Goal: Task Accomplishment & Management: Manage account settings

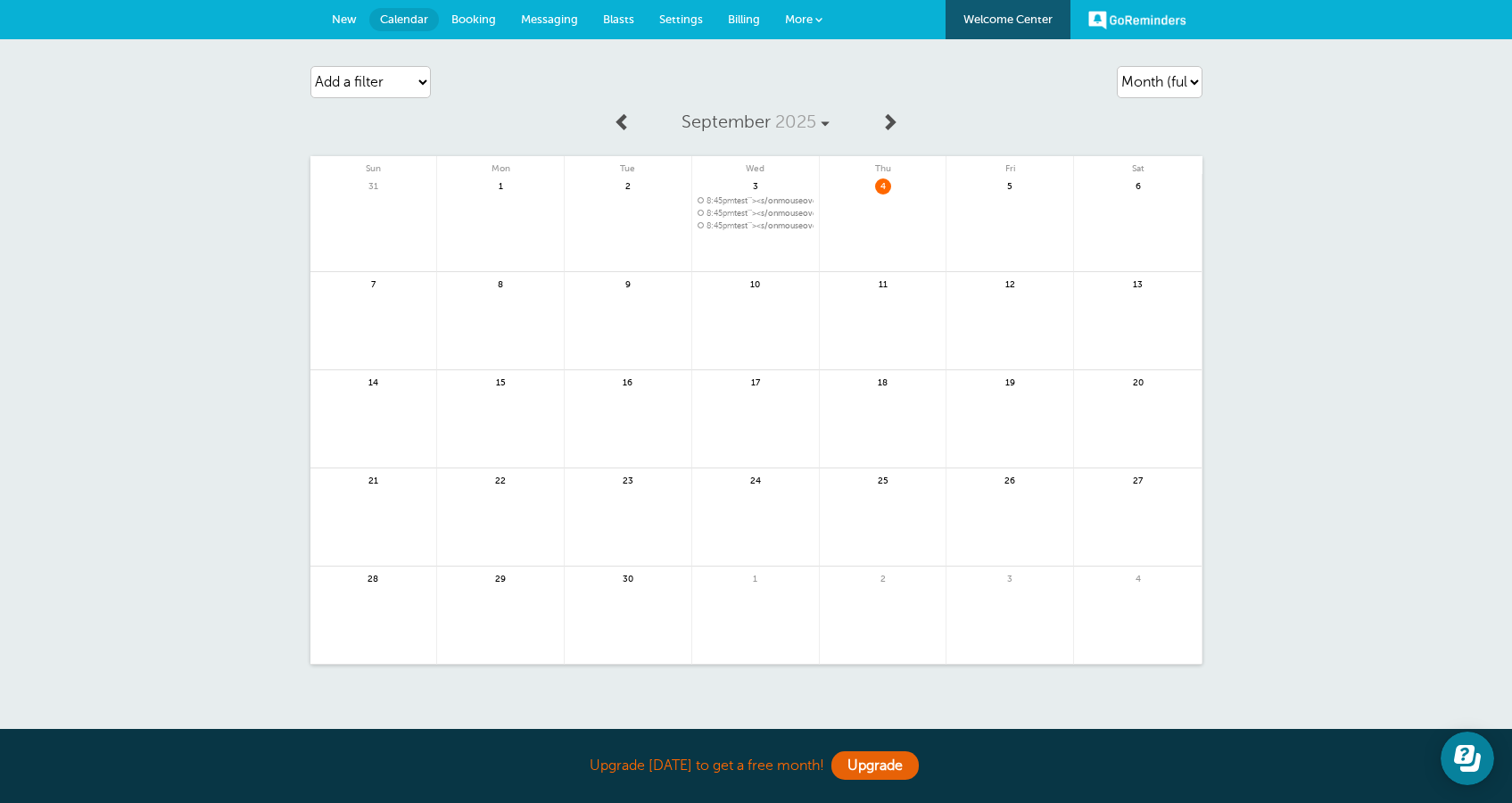
click at [828, 23] on link "More" at bounding box center [804, 20] width 62 height 40
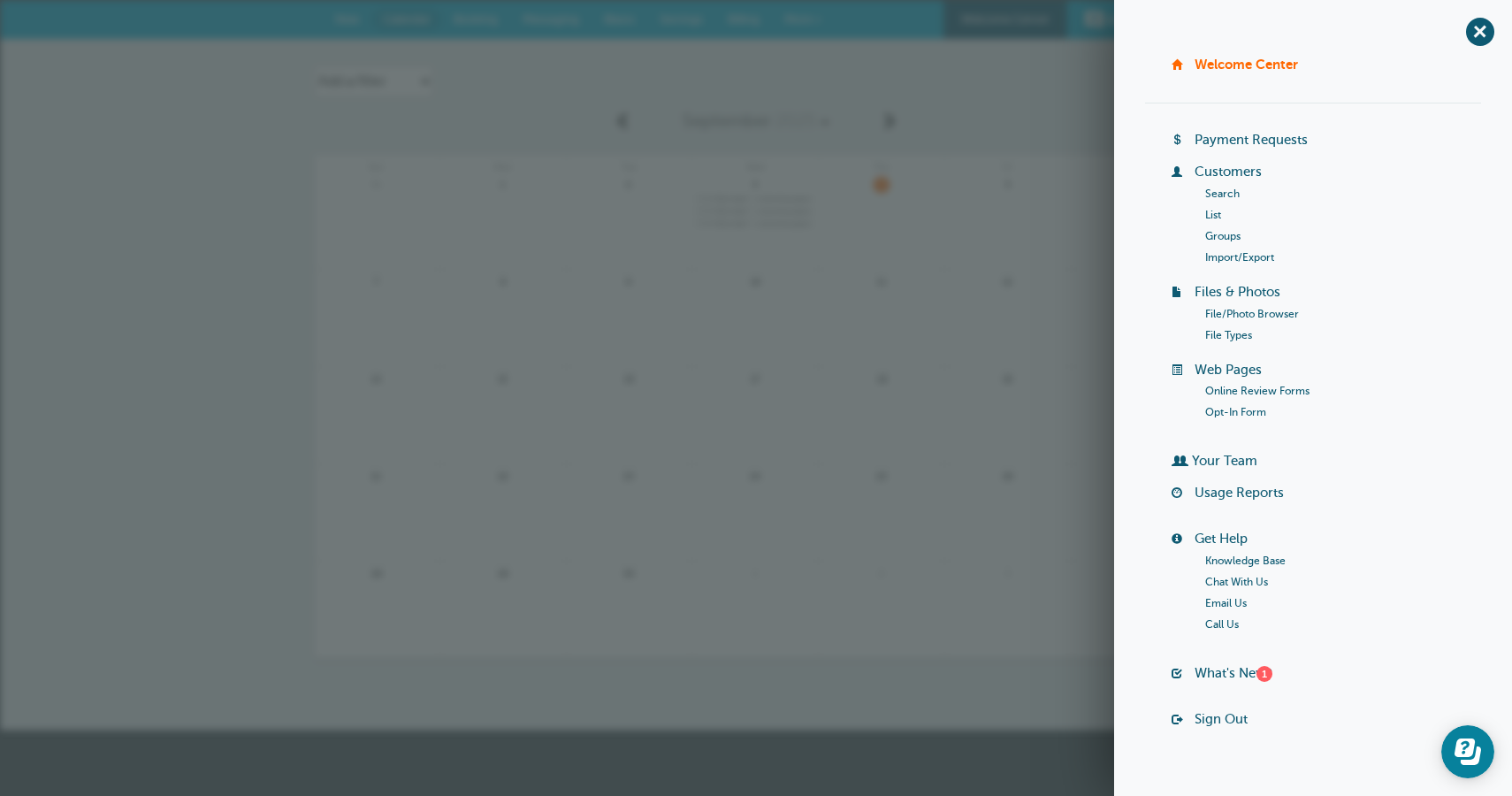
click at [1235, 408] on link "Opt-In Form" at bounding box center [1235, 412] width 61 height 12
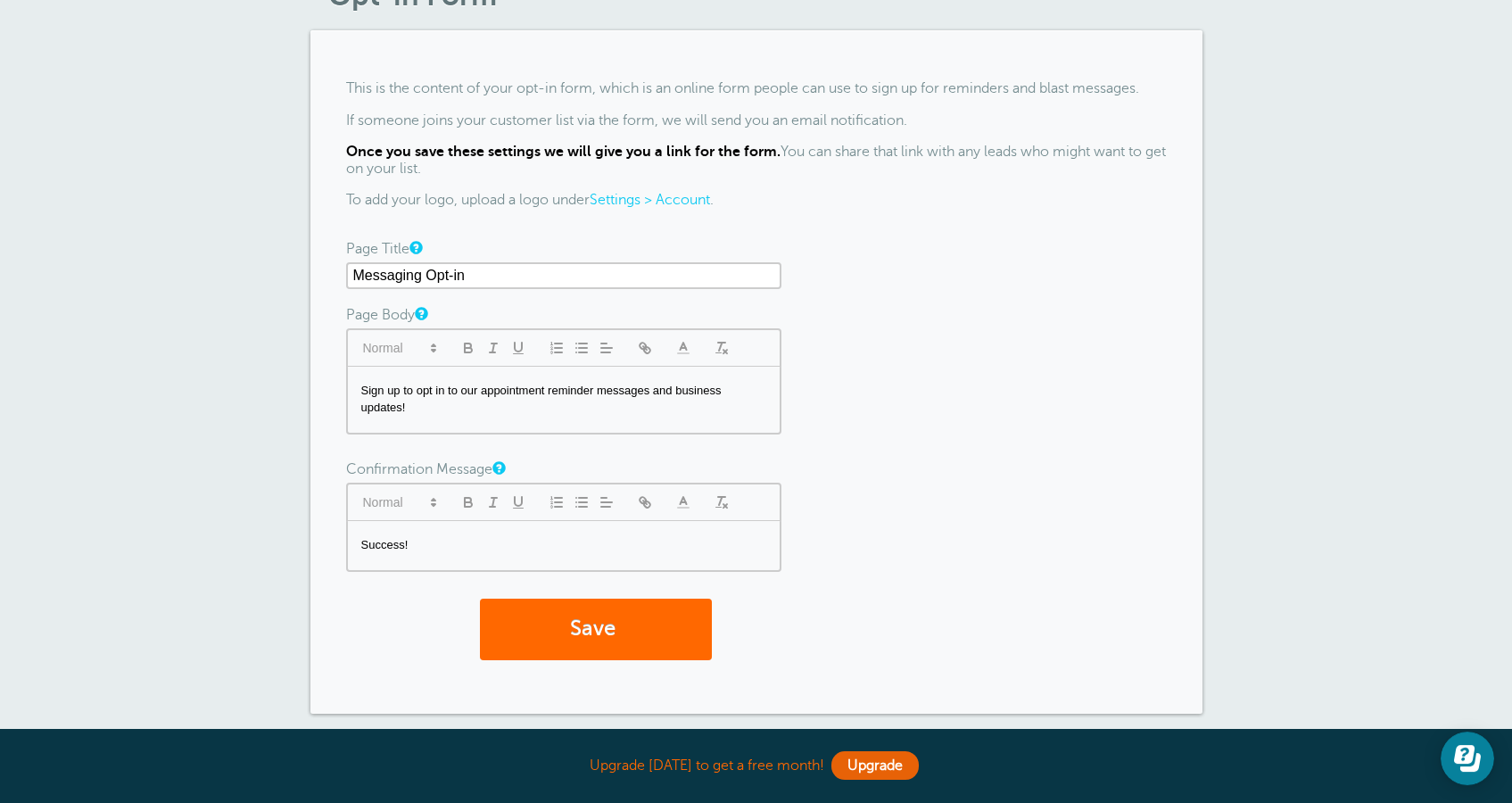
scroll to position [243, 0]
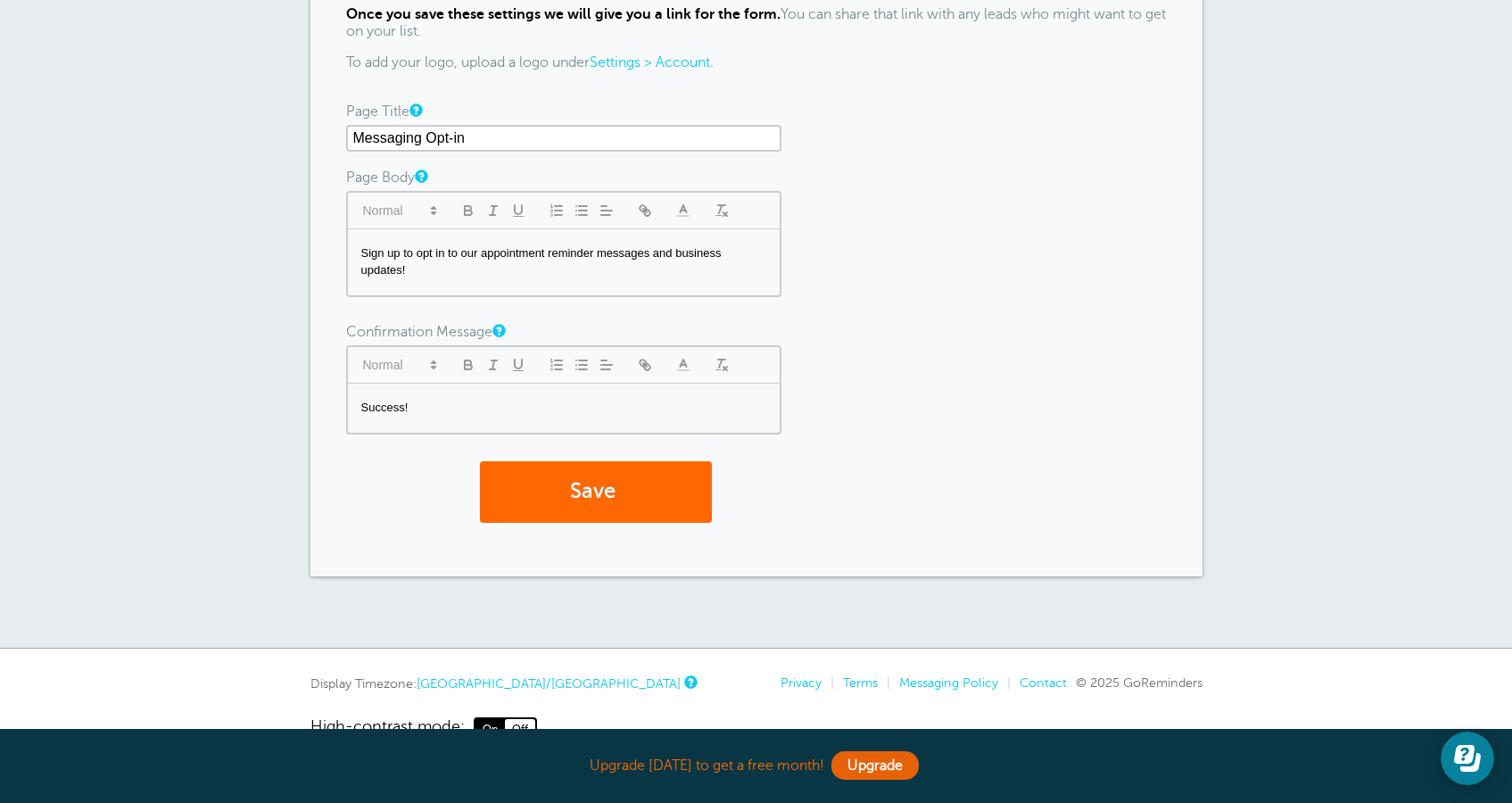
click at [454, 281] on div "Sign up to opt in to our appointment reminder messages and business updates!" at bounding box center [564, 263] width 432 height 66
drag, startPoint x: 429, startPoint y: 282, endPoint x: 408, endPoint y: 276, distance: 21.8
click at [408, 276] on div "Sign up to opt in to our appointment reminder messages and business updates! ss" at bounding box center [564, 263] width 432 height 66
click at [645, 220] on div at bounding box center [564, 210] width 436 height 39
click at [646, 216] on icon "button" at bounding box center [645, 210] width 16 height 16
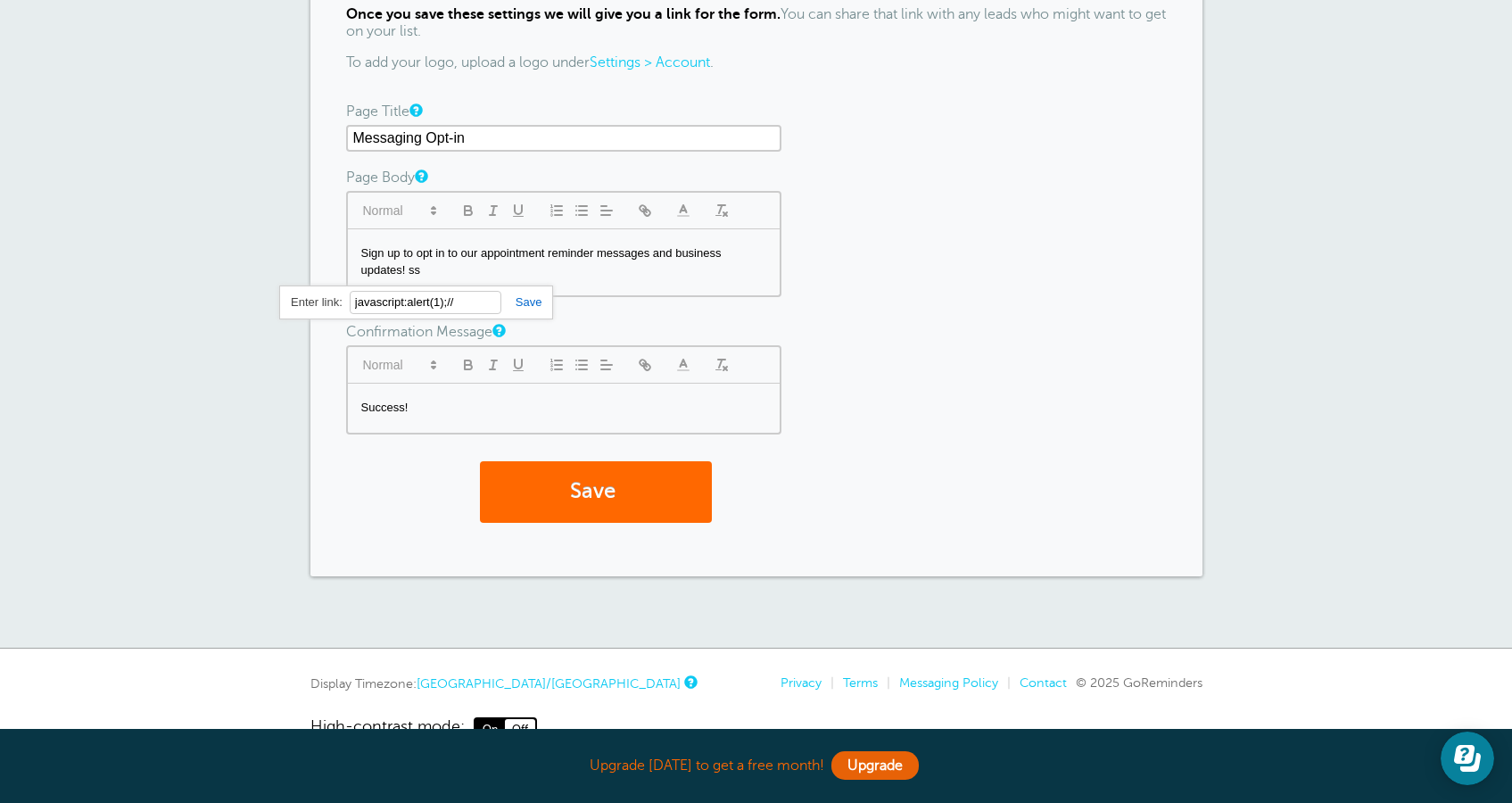
type input "javascript:alert(1);//"
click at [533, 297] on link at bounding box center [522, 302] width 41 height 13
click at [505, 396] on div "Success!" at bounding box center [564, 409] width 432 height 49
click at [502, 410] on p "Success!" at bounding box center [564, 408] width 405 height 16
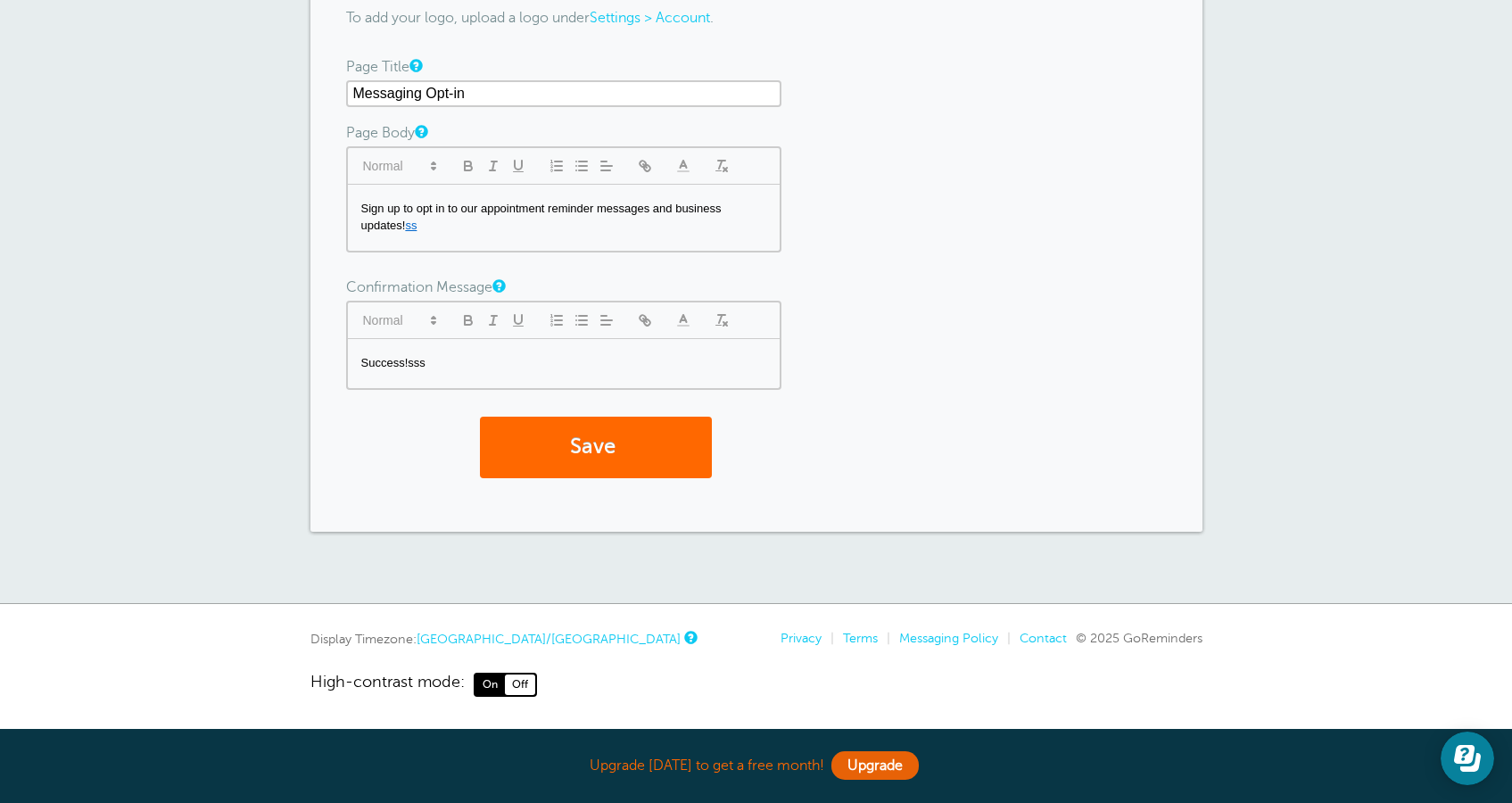
scroll to position [0, 0]
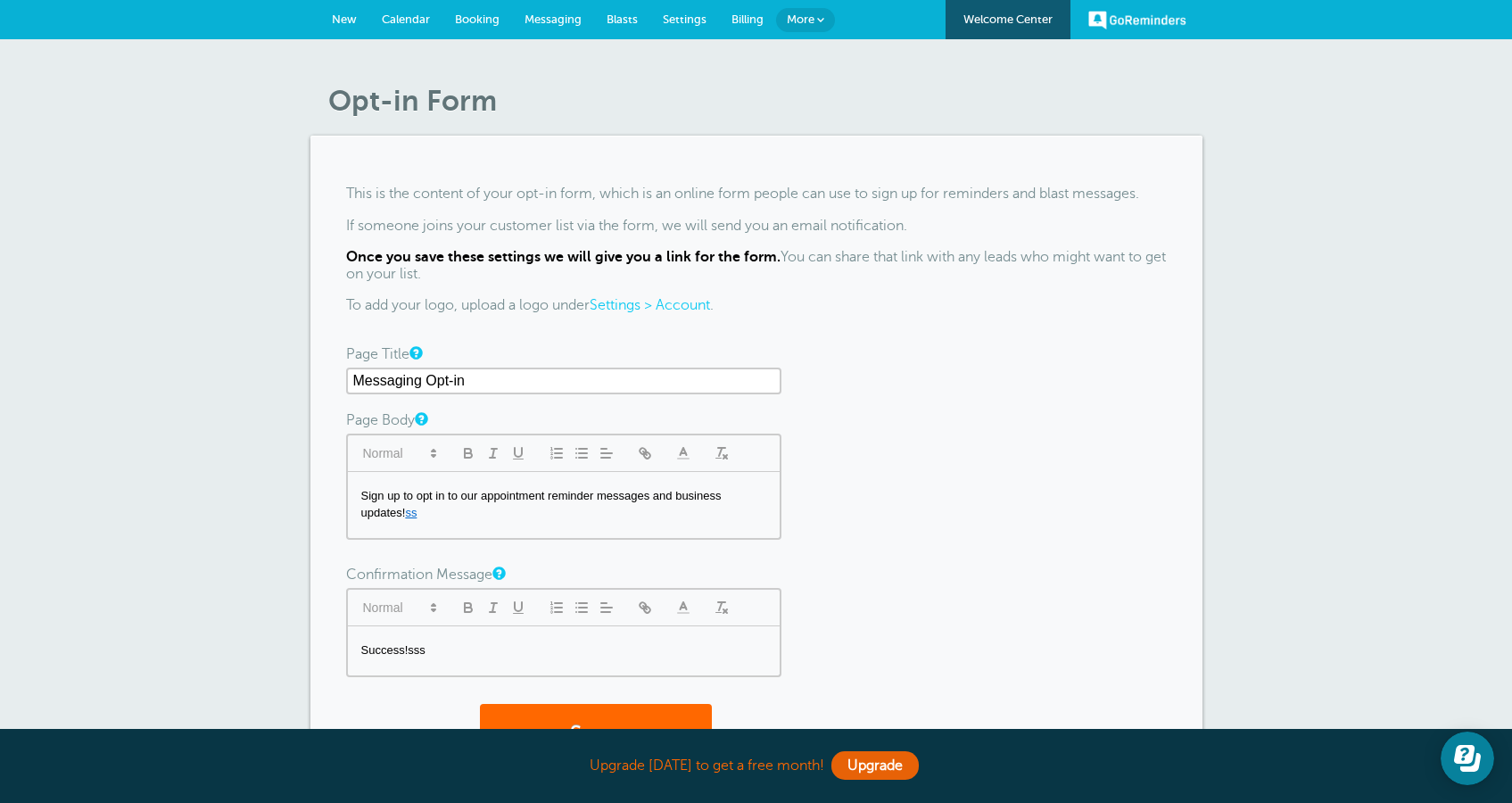
click at [483, 378] on input "Messaging Opt-in" at bounding box center [564, 380] width 436 height 26
type input "Messaging Opt-in'"><s>Sss"
click at [633, 725] on button "Save" at bounding box center [596, 734] width 231 height 61
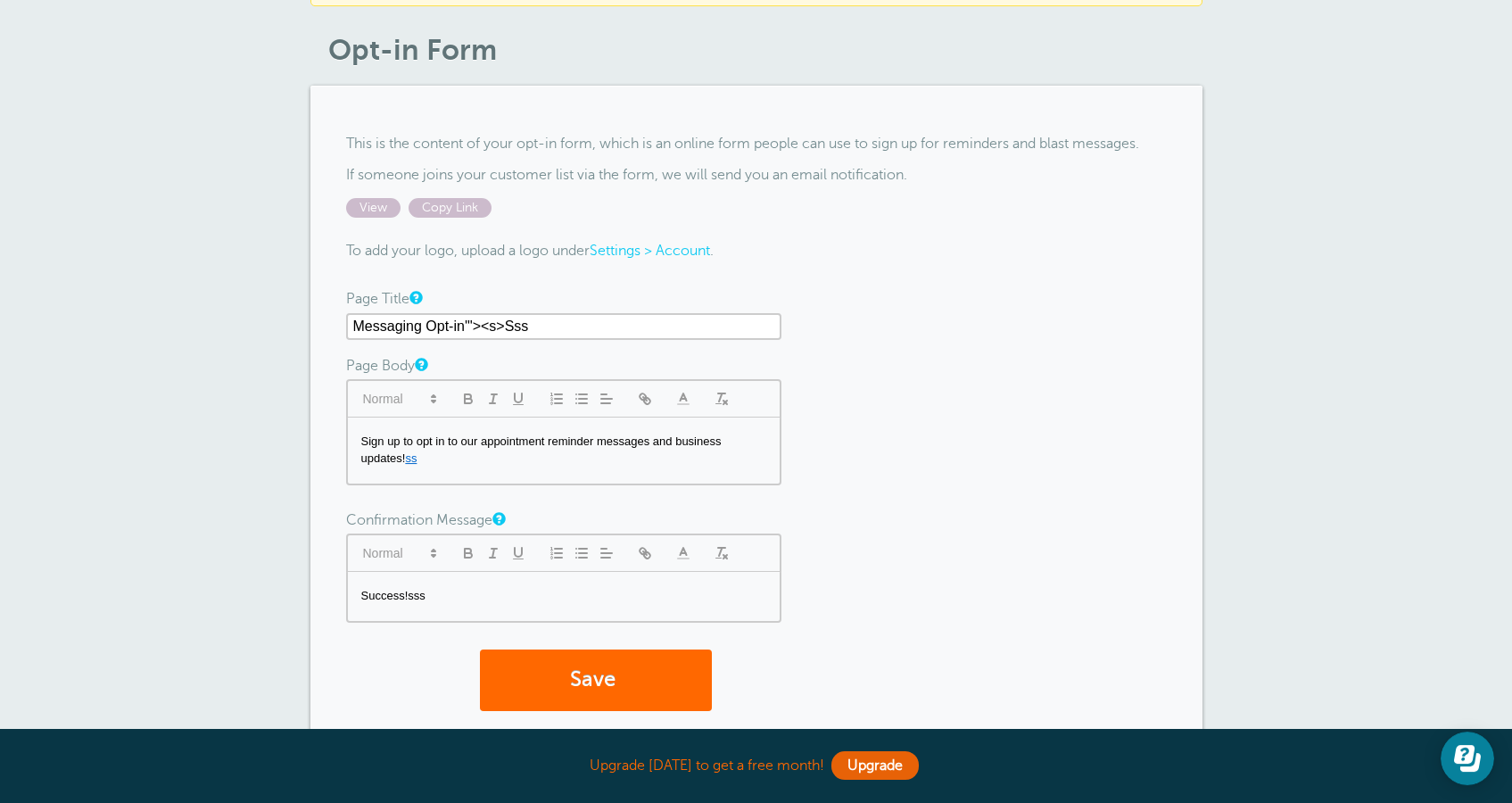
scroll to position [67, 0]
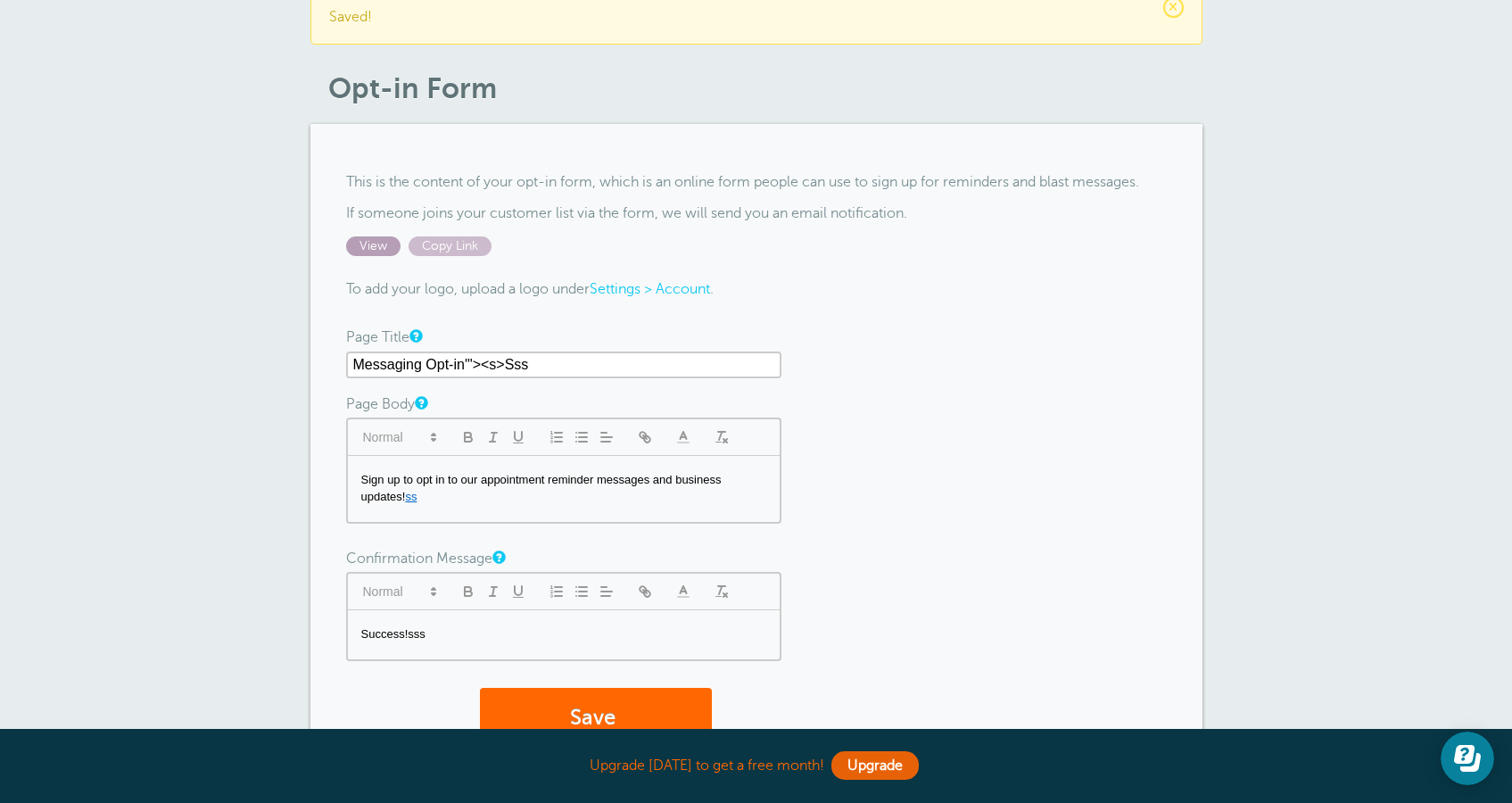
click at [385, 249] on span "View" at bounding box center [374, 246] width 55 height 20
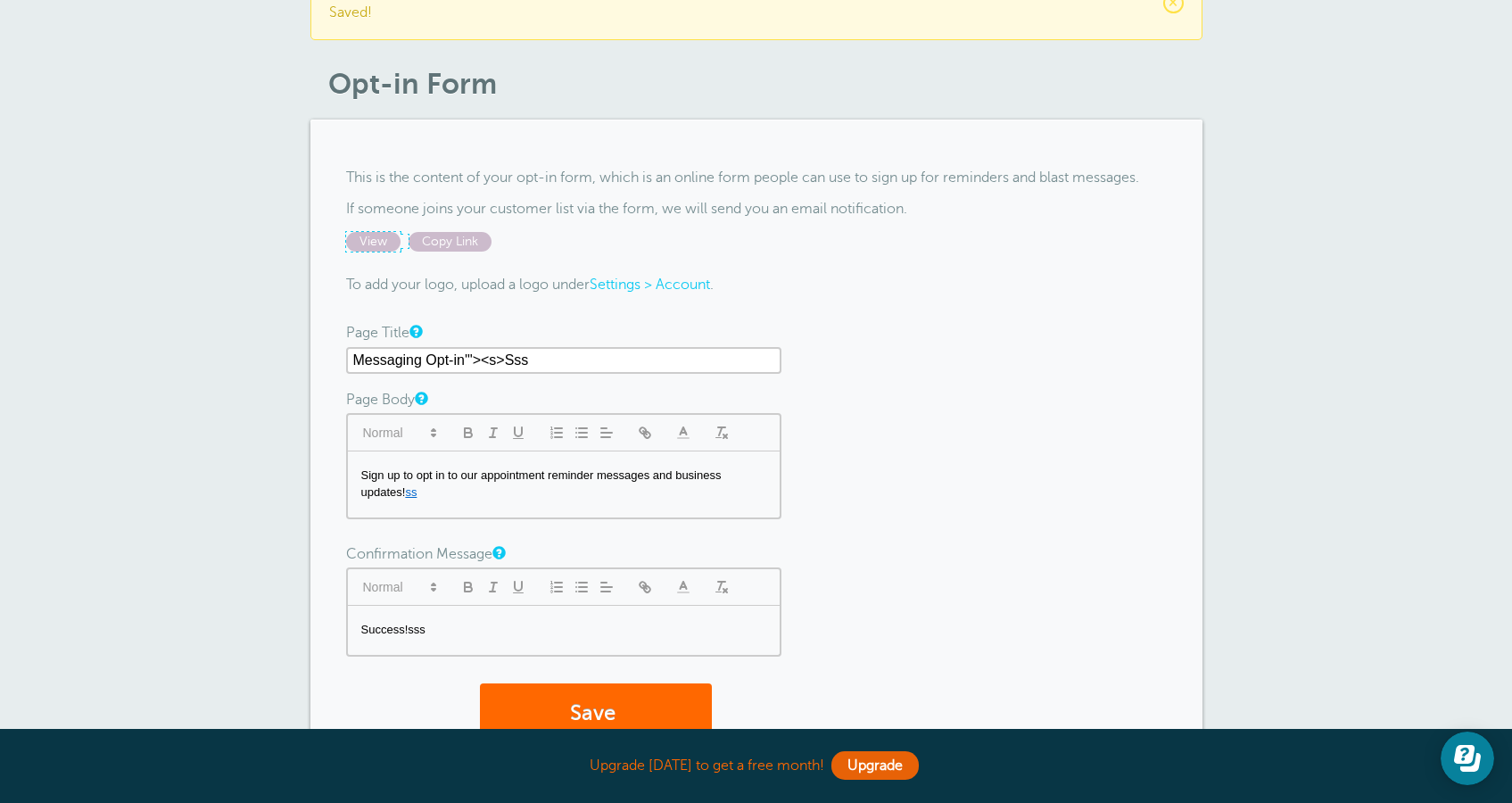
scroll to position [0, 0]
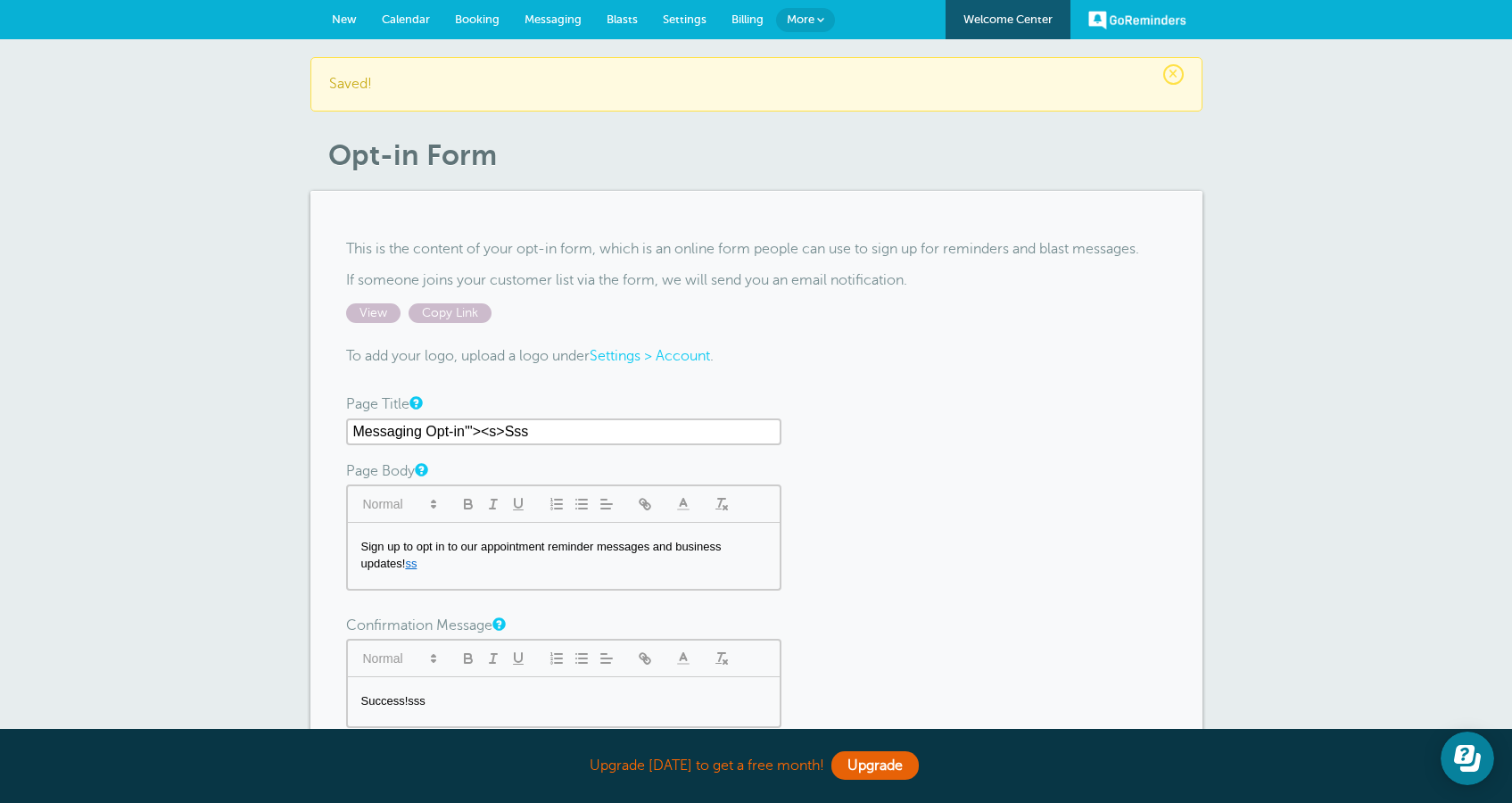
click at [703, 24] on span "Settings" at bounding box center [684, 19] width 43 height 13
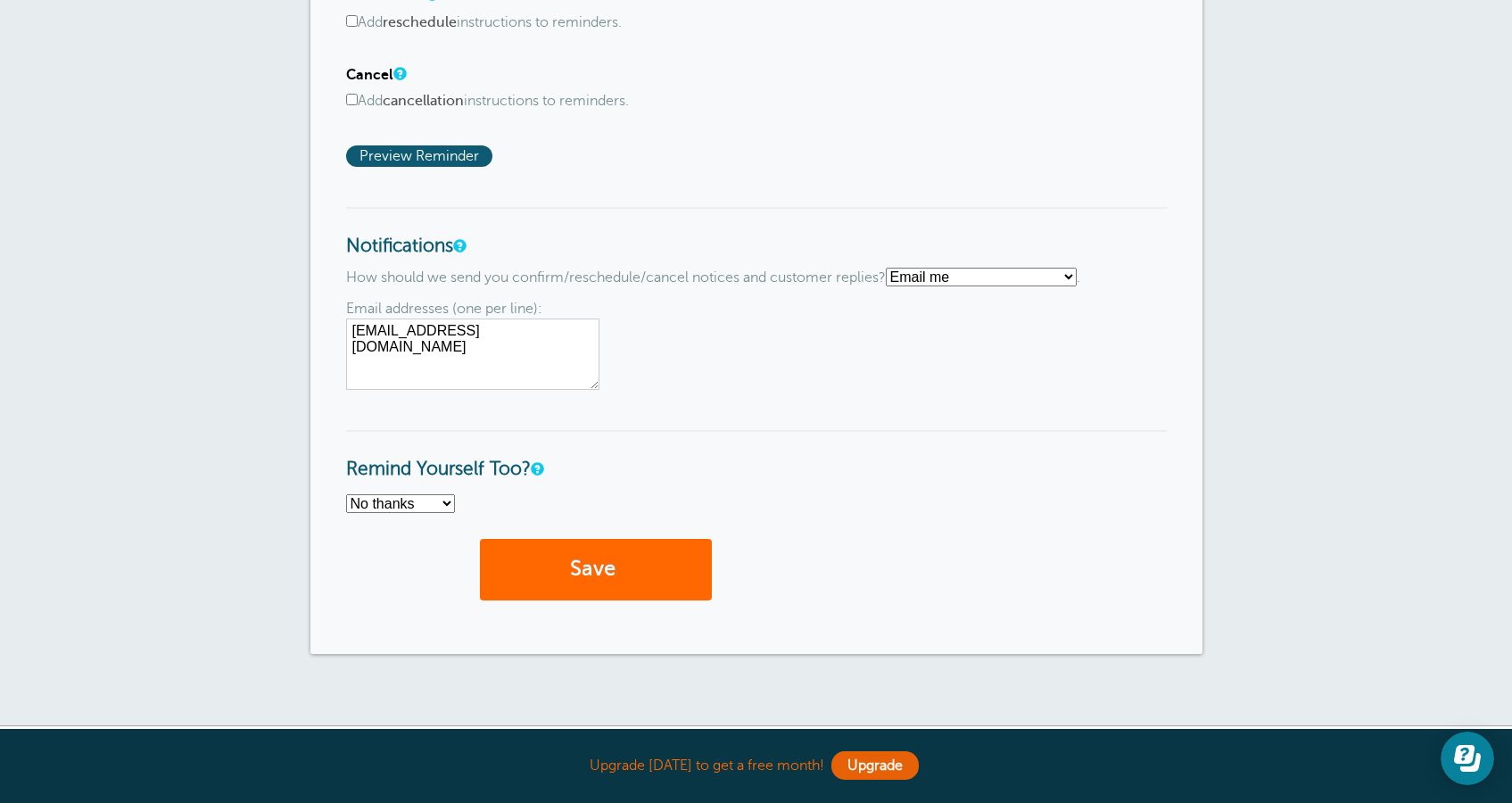
scroll to position [971, 0]
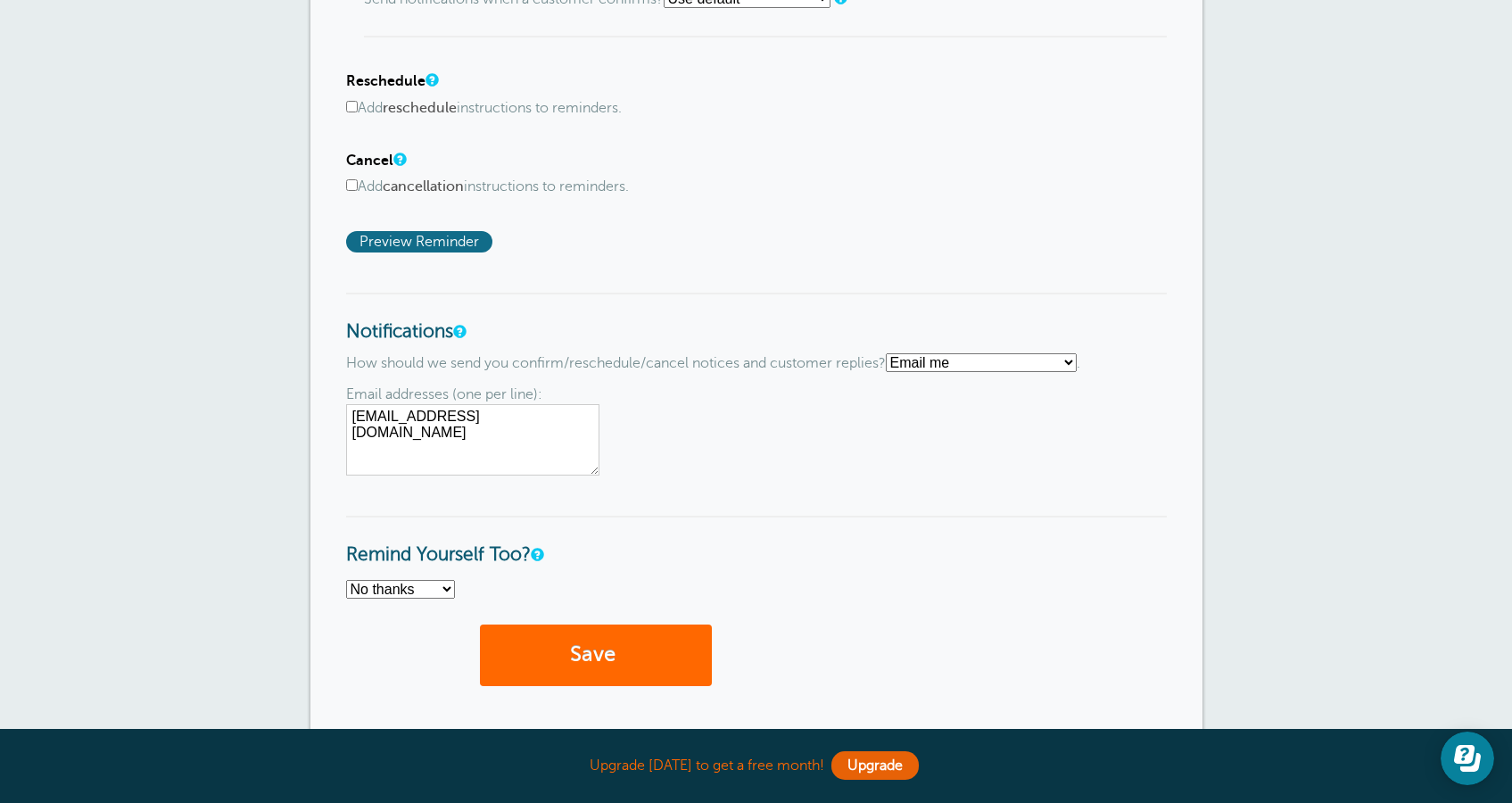
click at [458, 248] on span "Preview Reminder" at bounding box center [419, 241] width 146 height 22
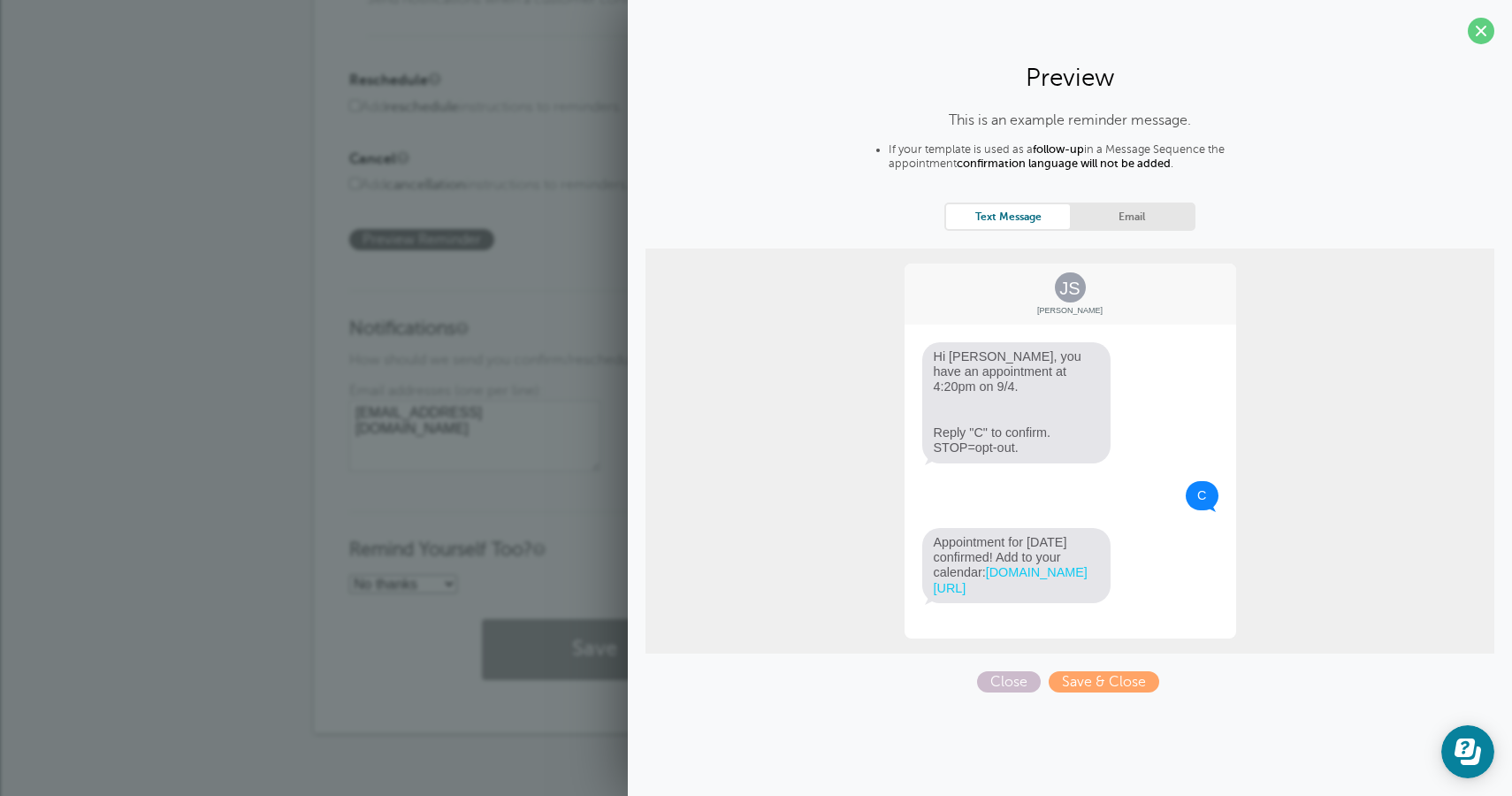
click at [1132, 228] on link "Email" at bounding box center [1131, 216] width 124 height 24
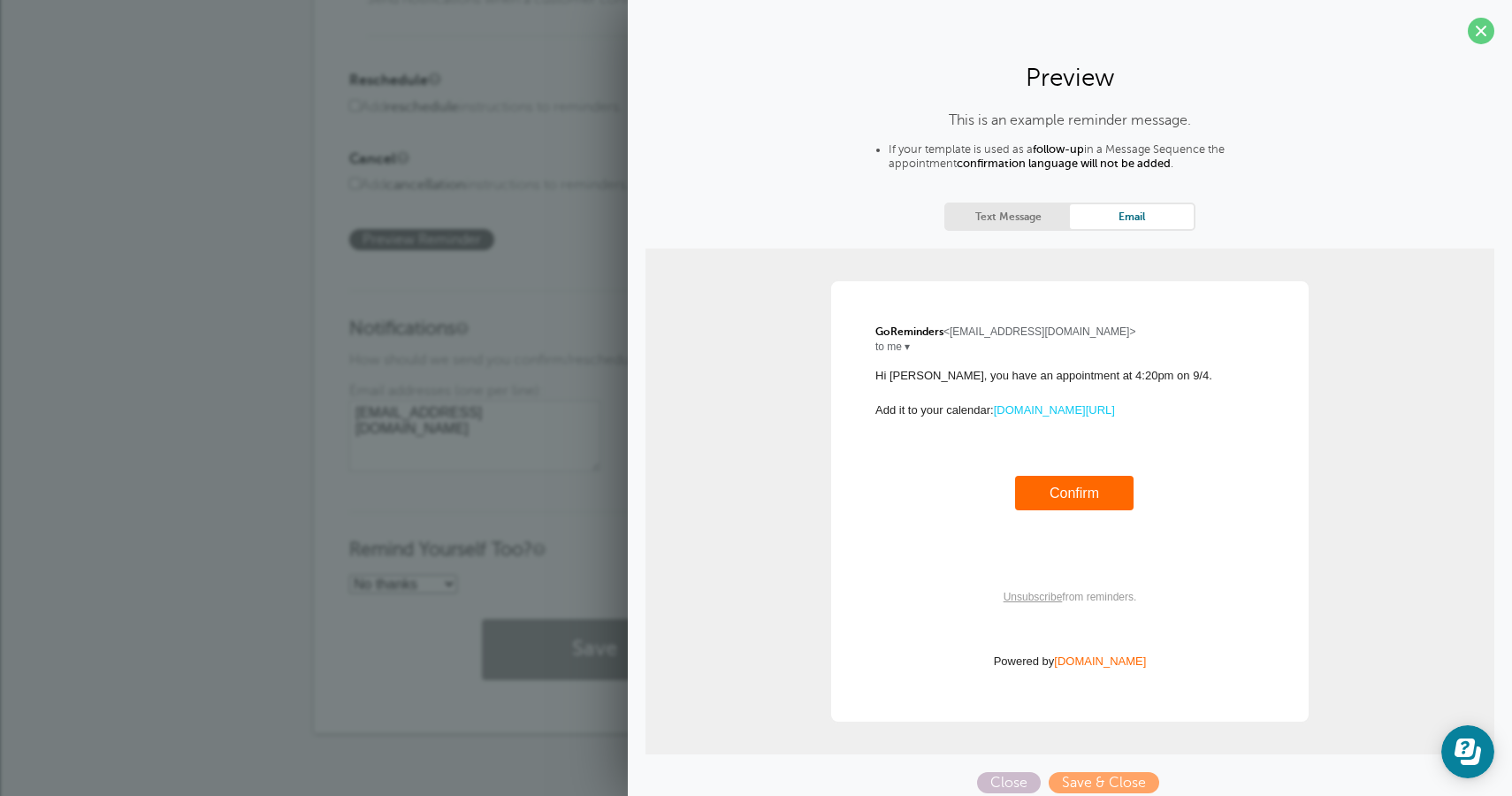
click at [989, 217] on link "Text Message" at bounding box center [1007, 216] width 124 height 24
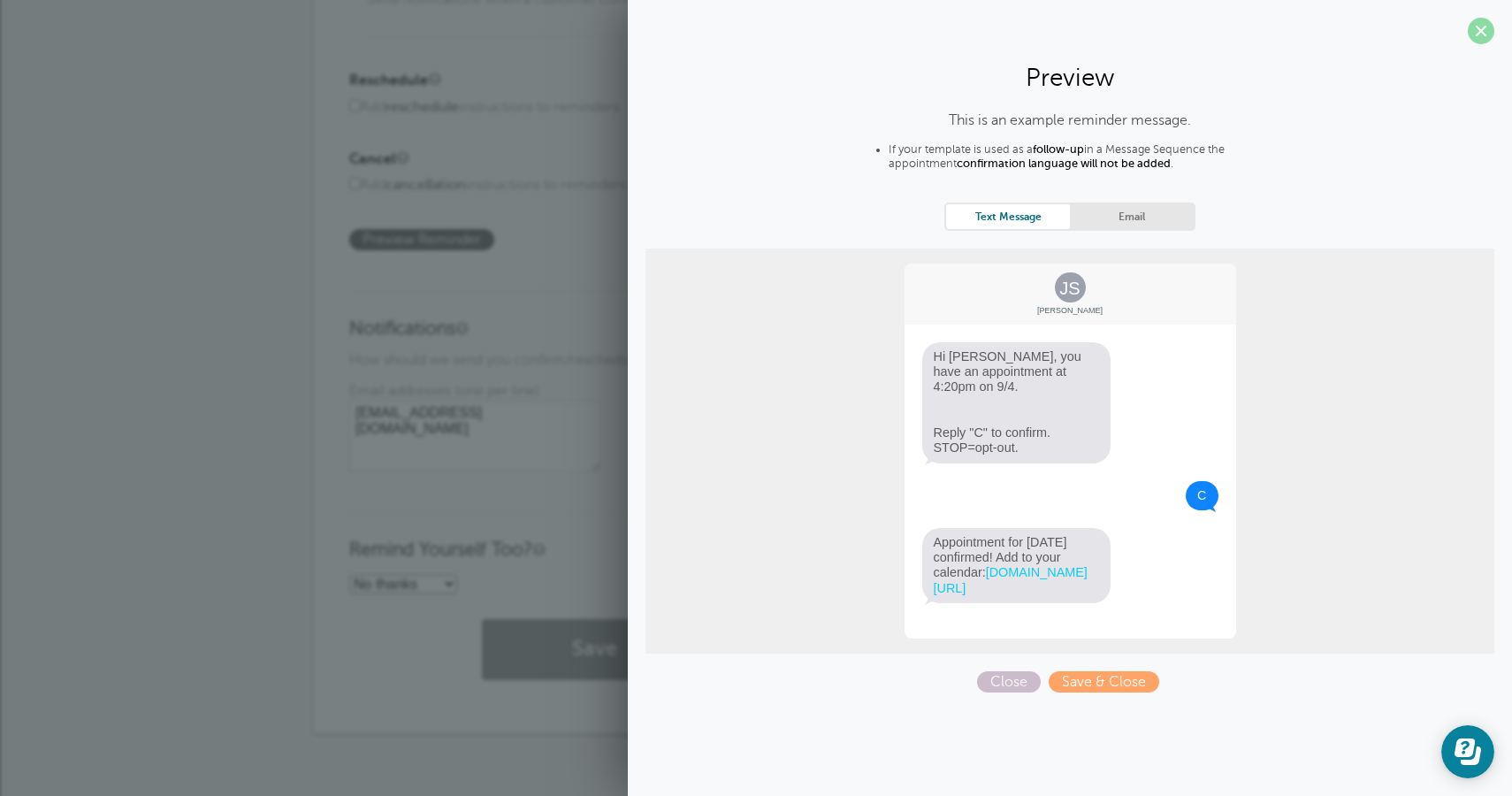
click at [1481, 32] on span at bounding box center [1480, 31] width 26 height 26
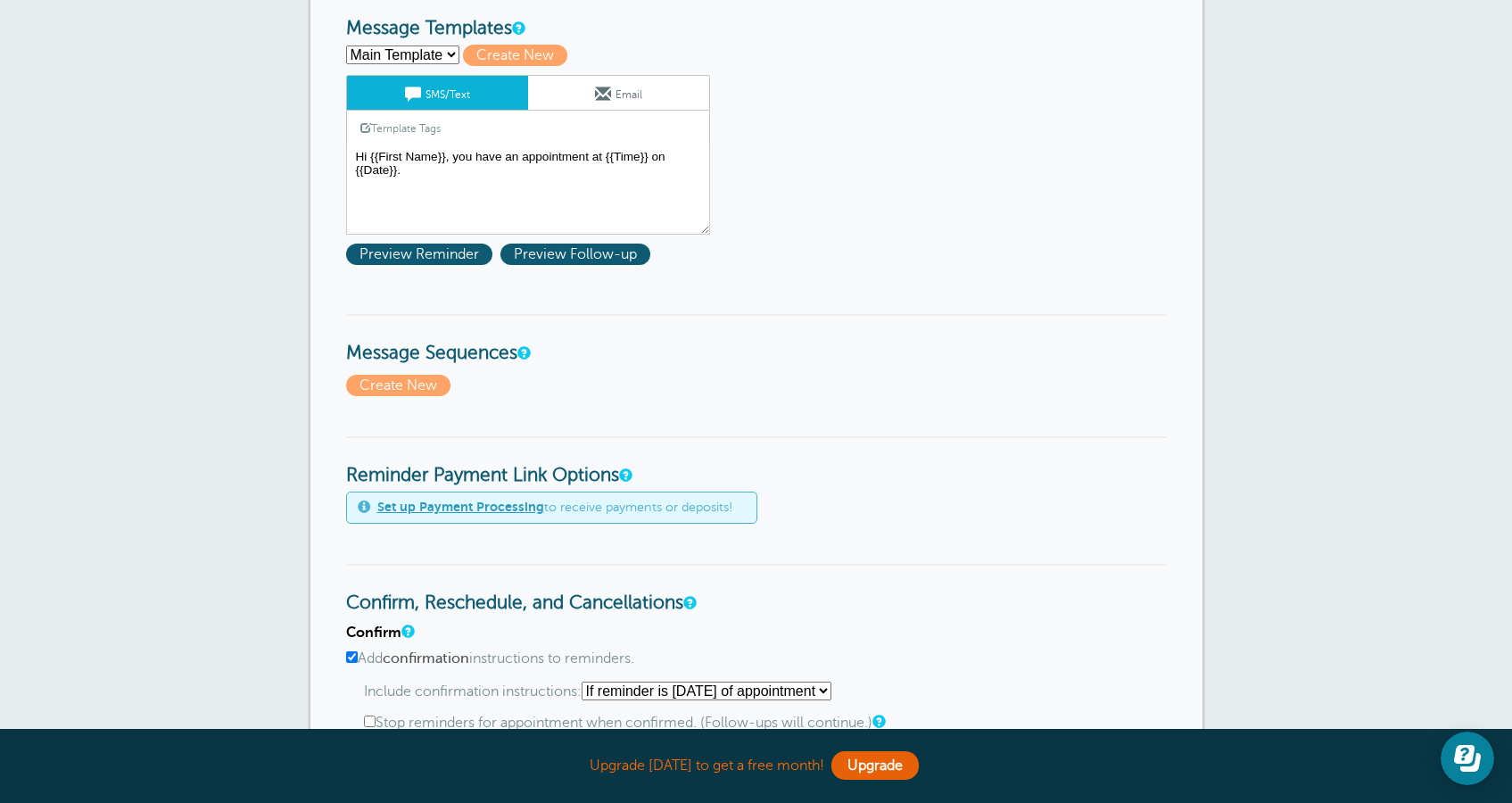
scroll to position [0, 0]
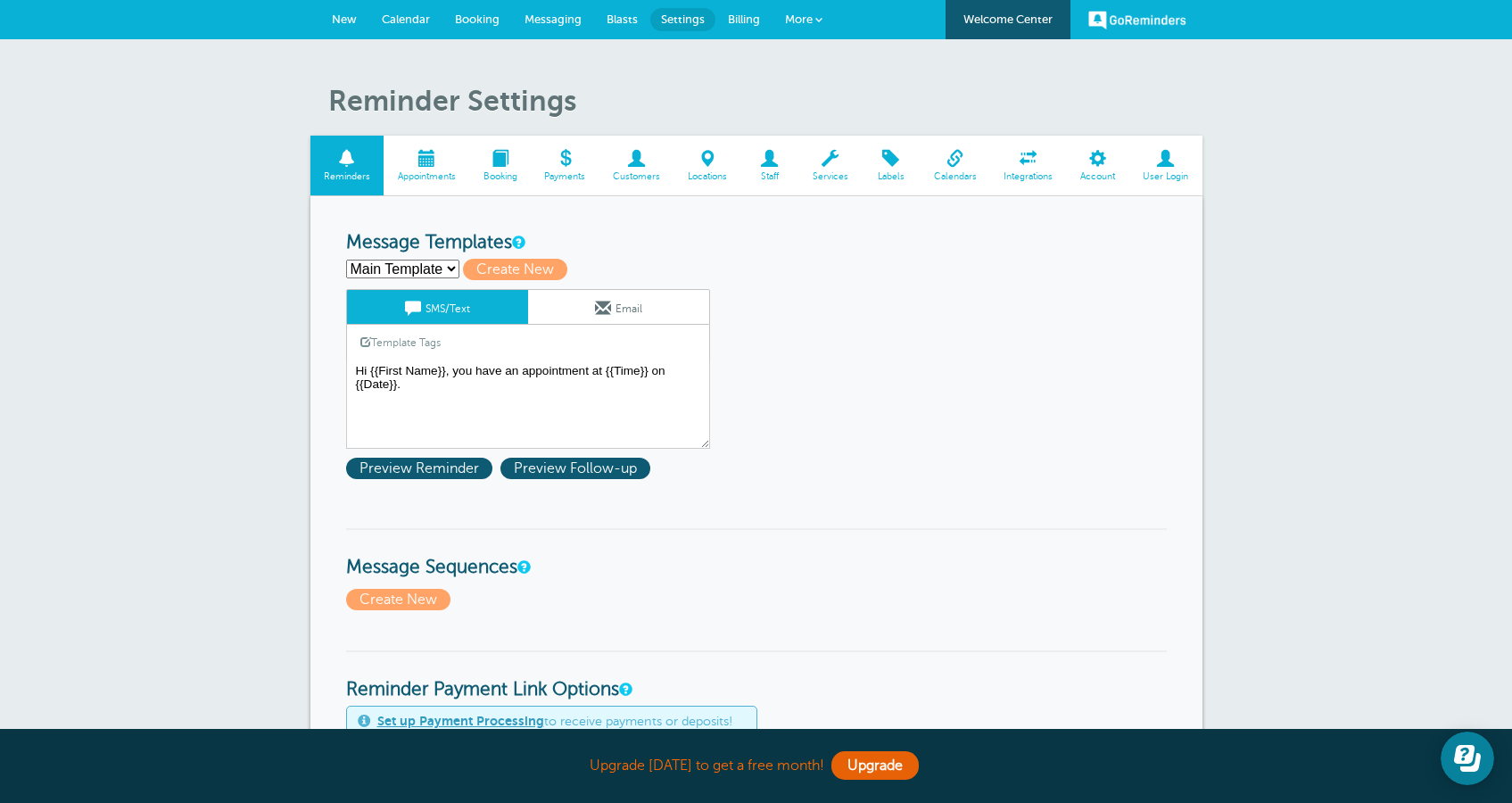
select select "160750"
click option "test'"><s>sss" at bounding box center [0, 0] width 0 height 0
type input "test'"><s>sss"
type textarea "sss'"><img src=x onerror=alert(cookie)>"
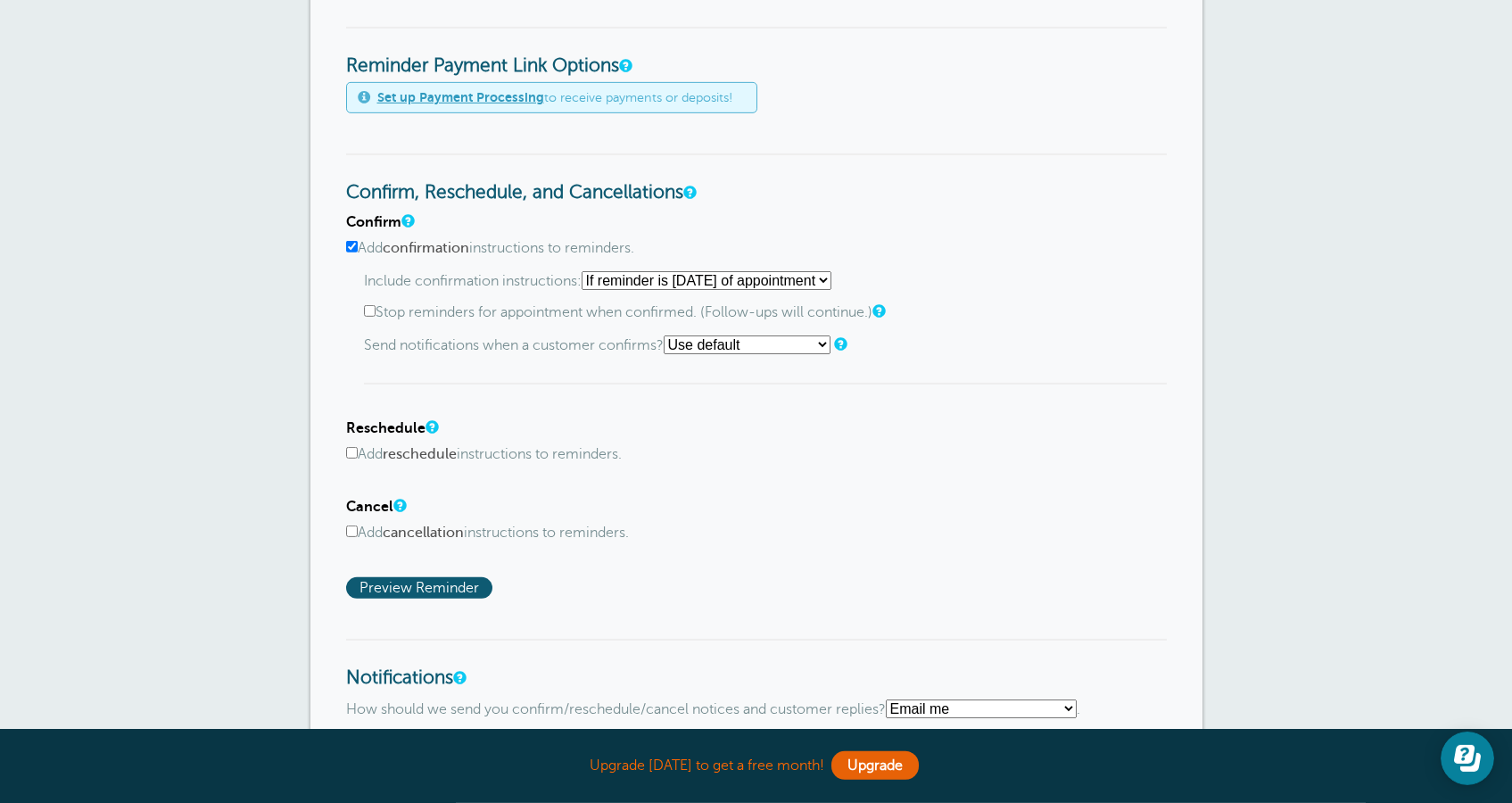
scroll to position [657, 0]
click at [480, 584] on span "Preview Reminder" at bounding box center [419, 586] width 146 height 22
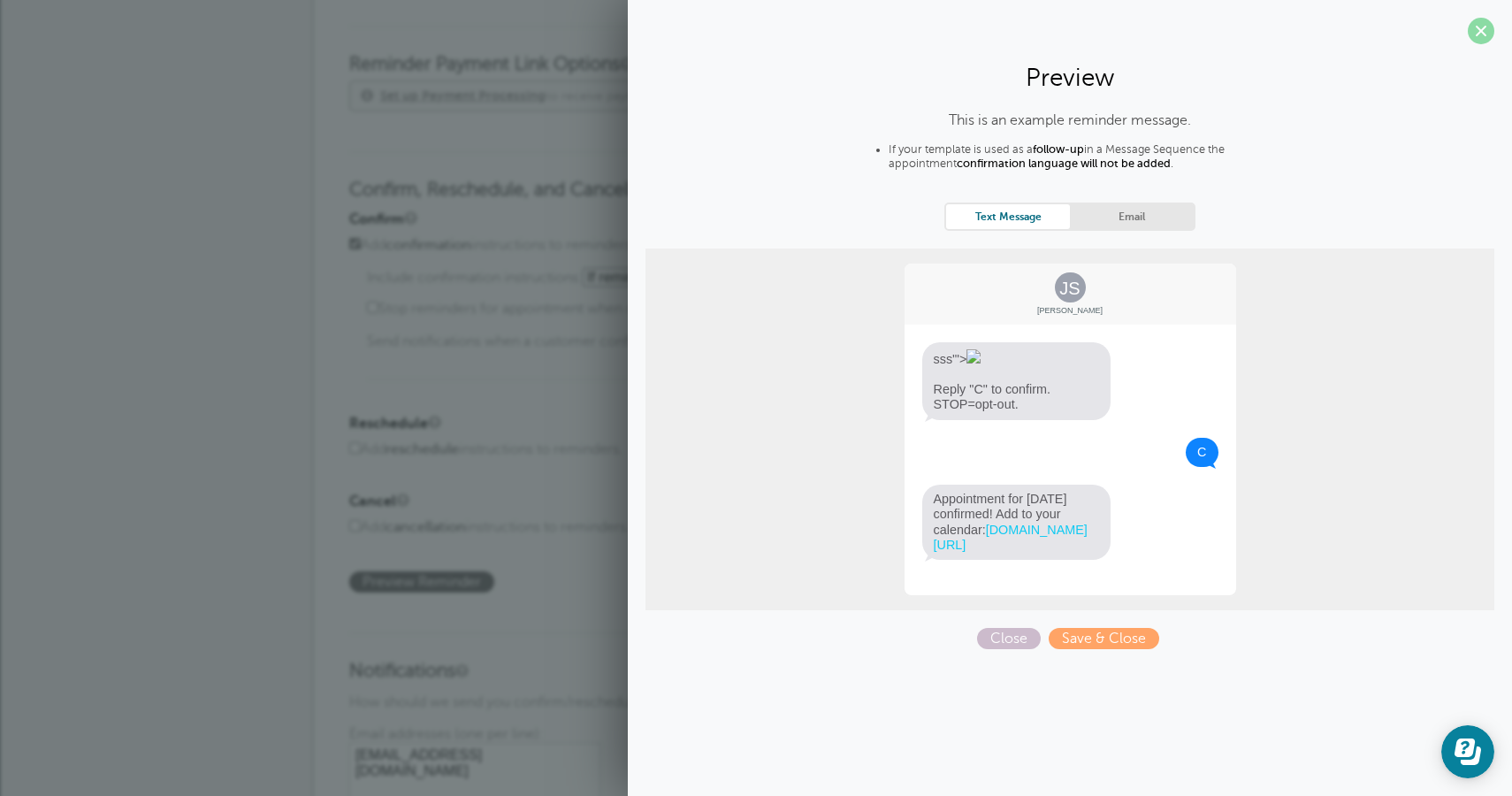
click at [1491, 29] on span at bounding box center [1480, 31] width 26 height 26
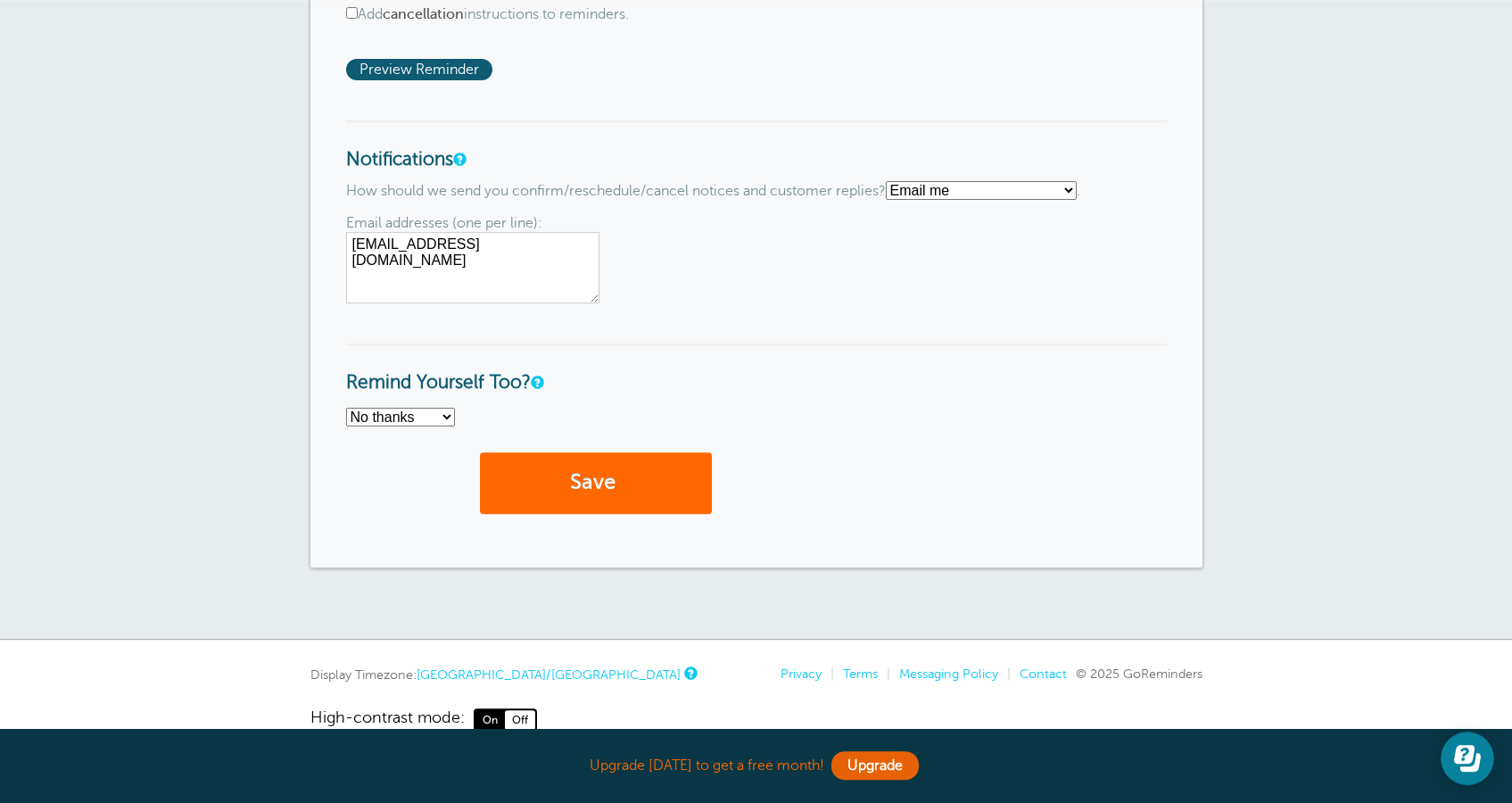
scroll to position [1199, 0]
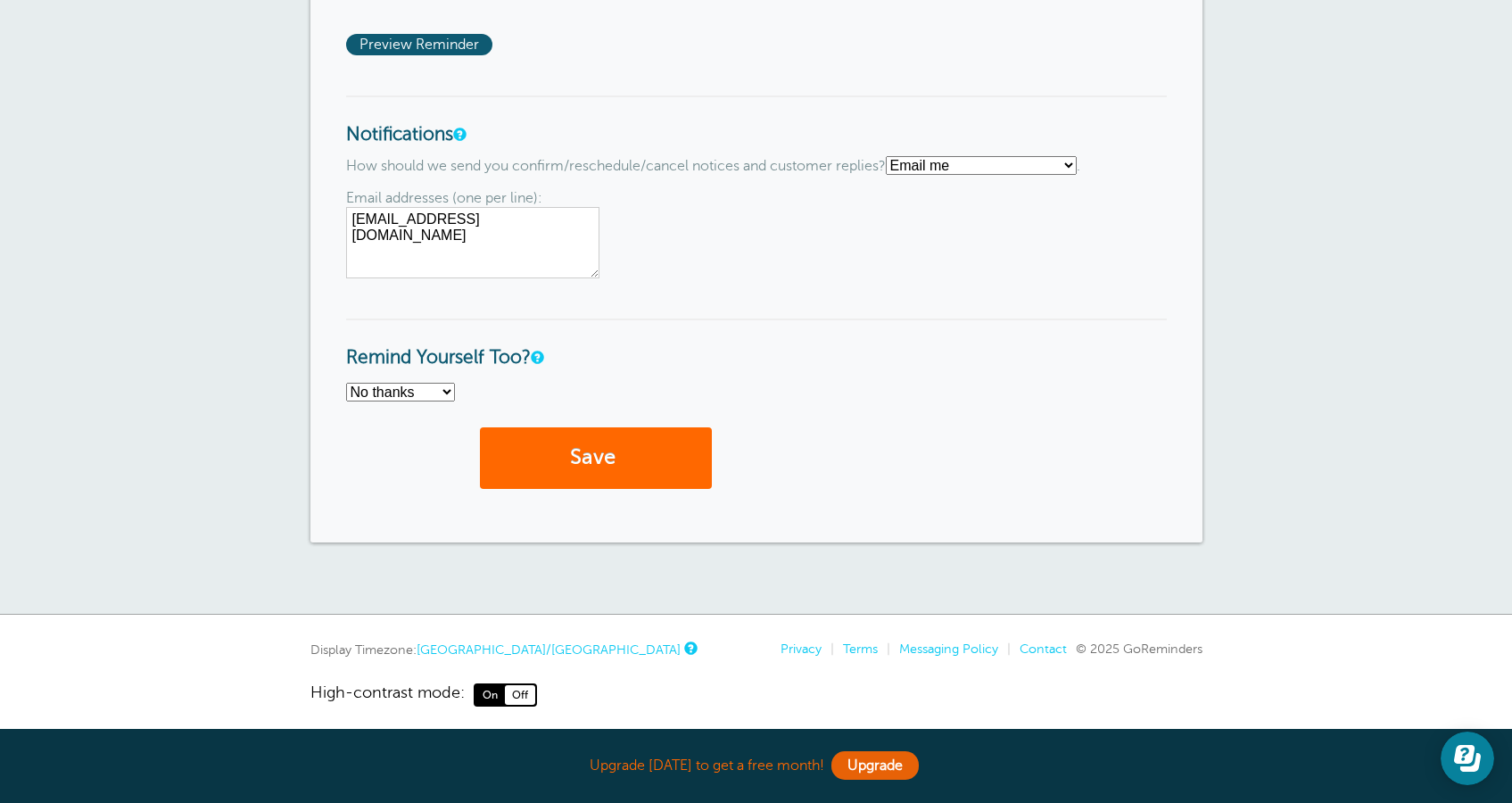
click option "No thanks" at bounding box center [0, 0] width 0 height 0
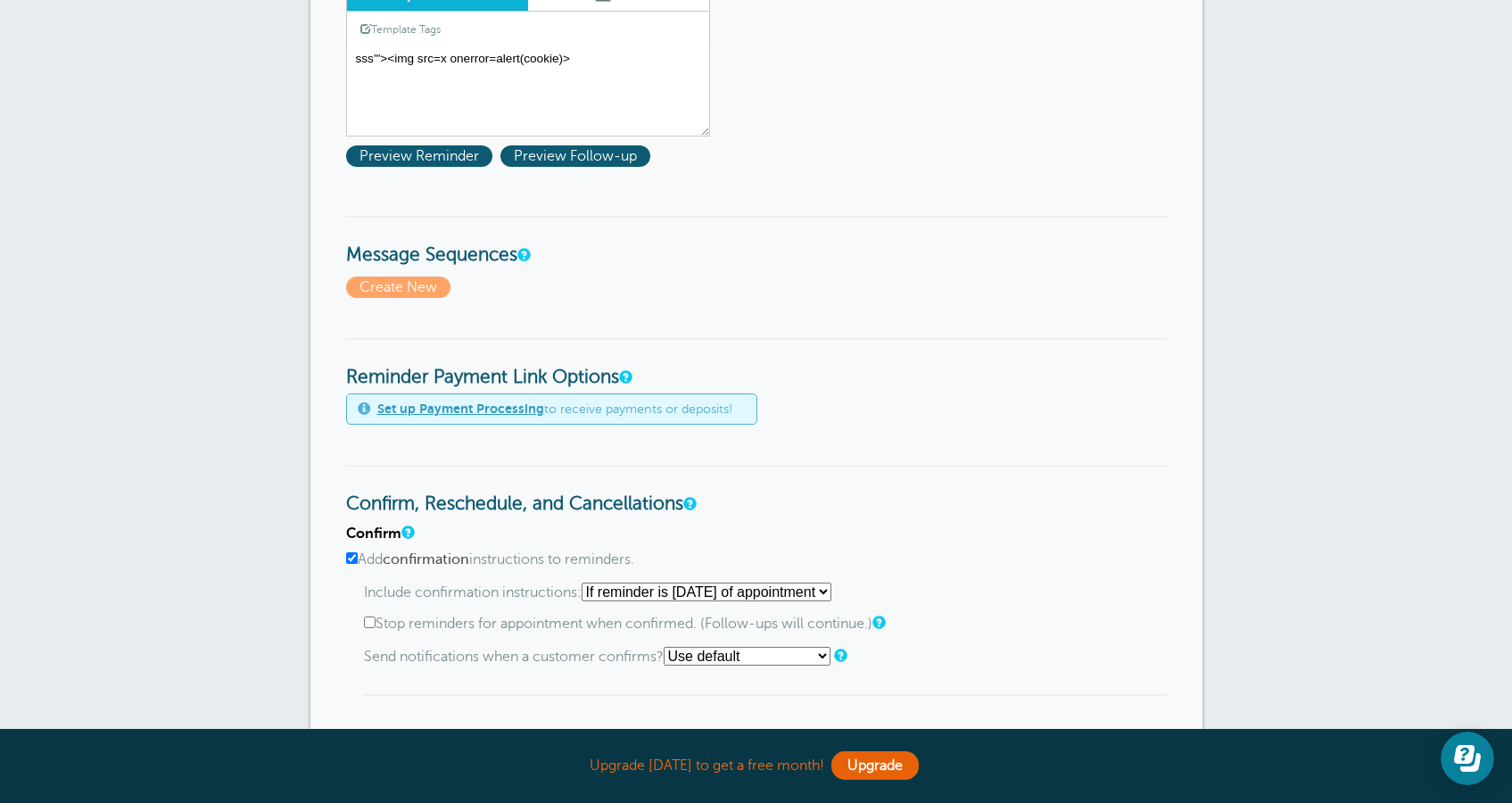
scroll to position [0, 0]
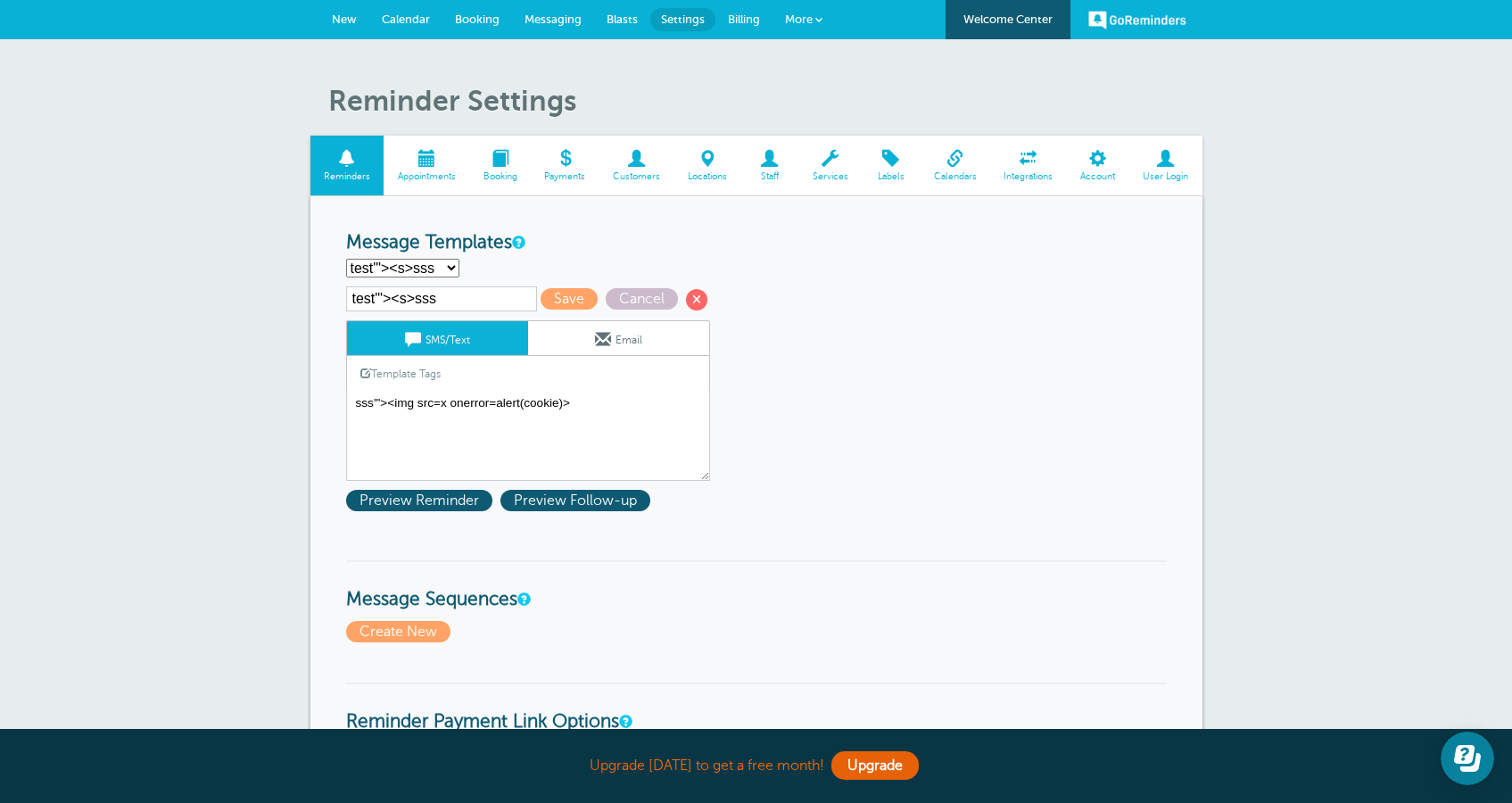
click at [776, 173] on span "Staff" at bounding box center [769, 176] width 40 height 10
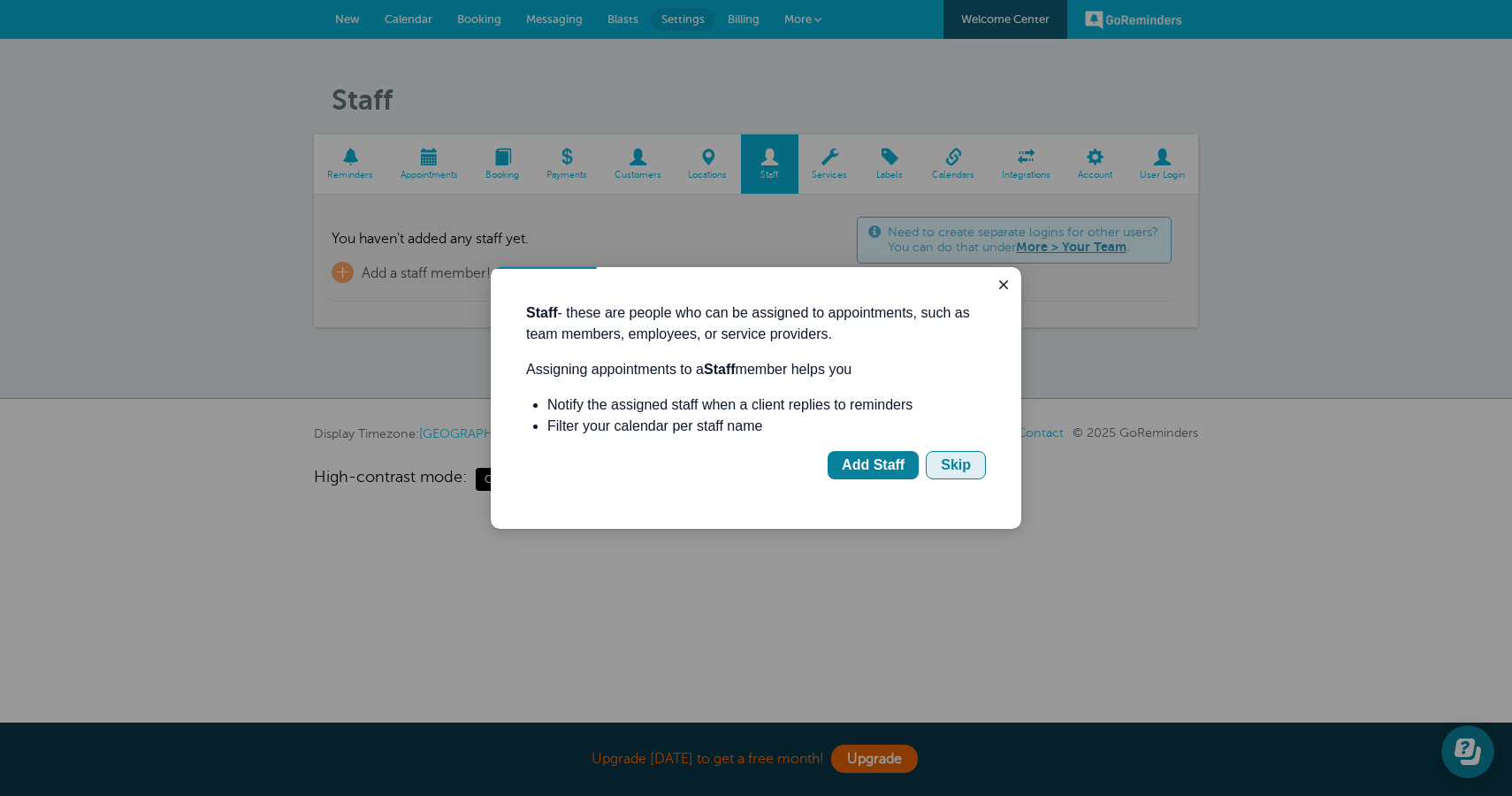
click at [972, 464] on button "Skip" at bounding box center [955, 465] width 60 height 28
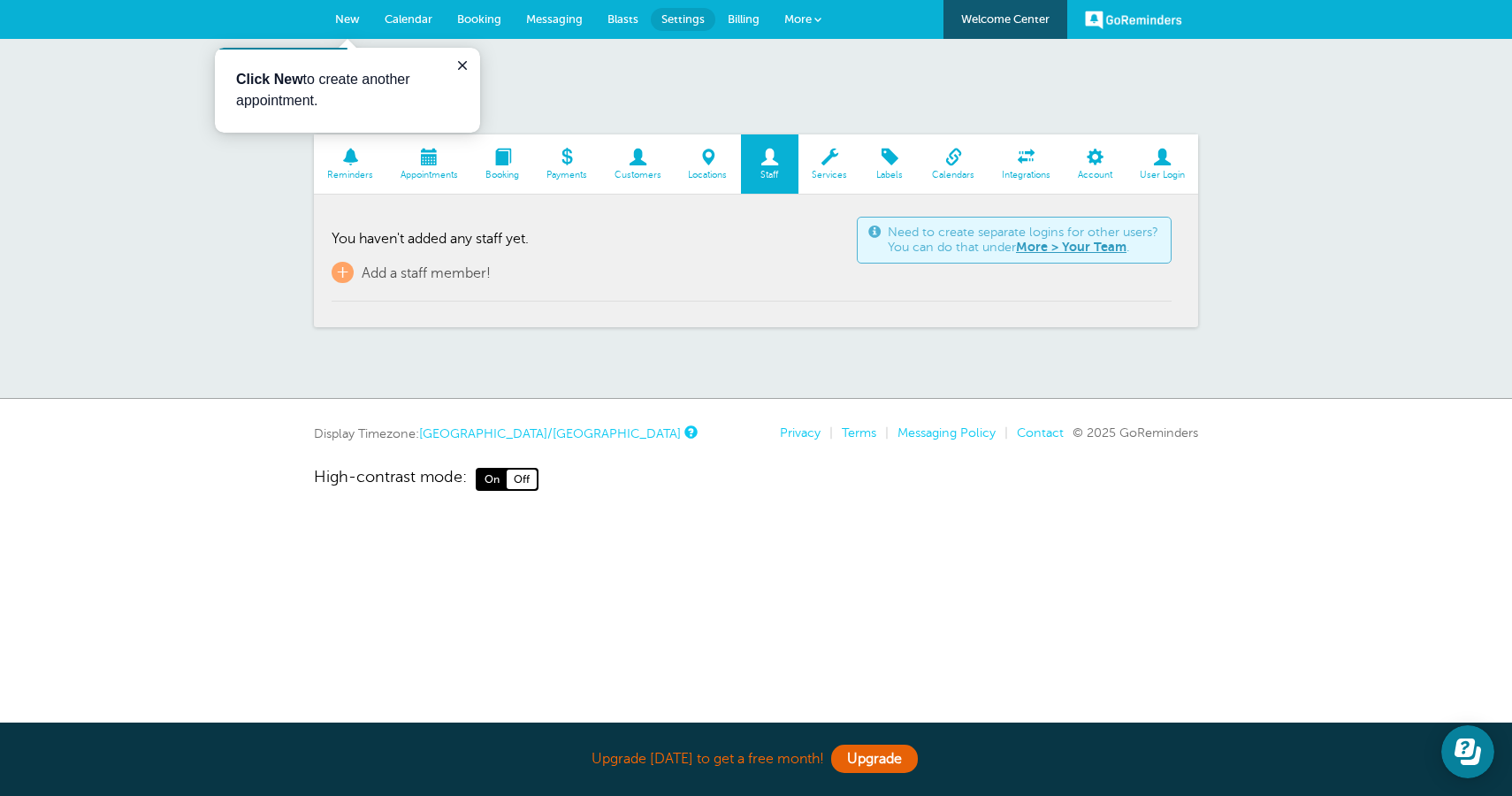
click at [846, 172] on span "Services" at bounding box center [829, 175] width 45 height 10
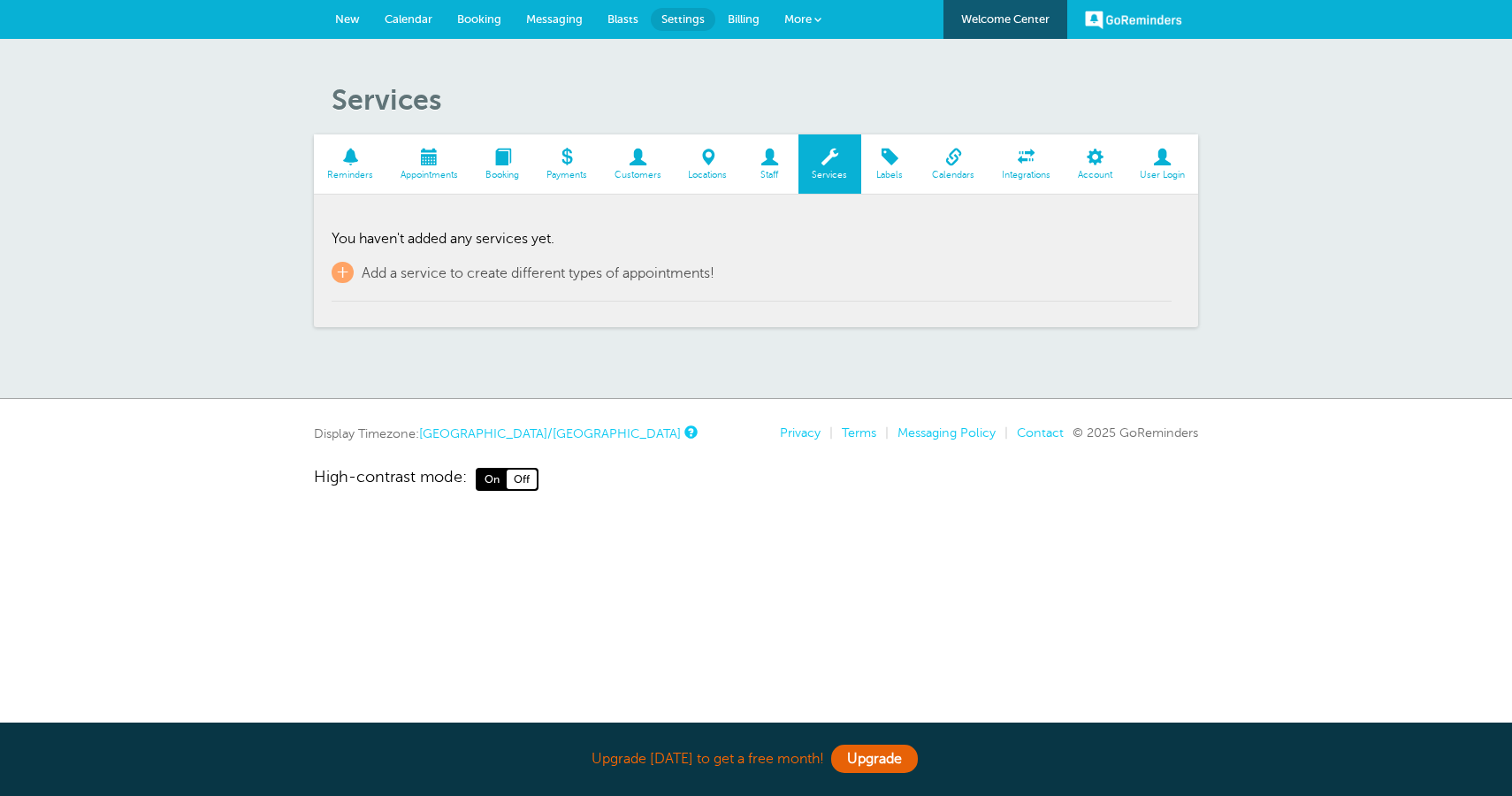
click at [889, 172] on span "Labels" at bounding box center [890, 175] width 40 height 10
click at [943, 165] on span at bounding box center [953, 157] width 70 height 17
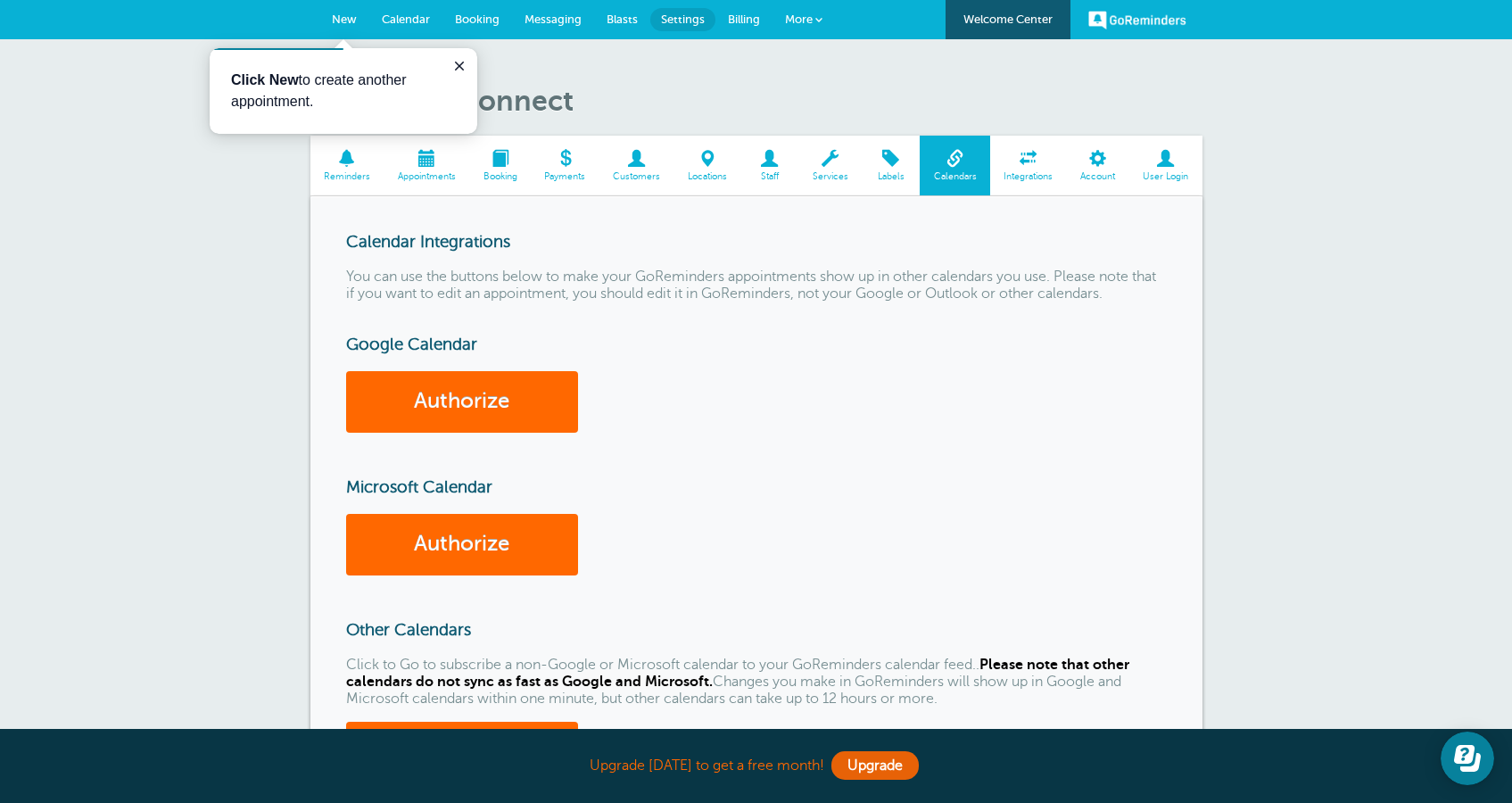
click at [1030, 157] on span at bounding box center [1028, 158] width 77 height 17
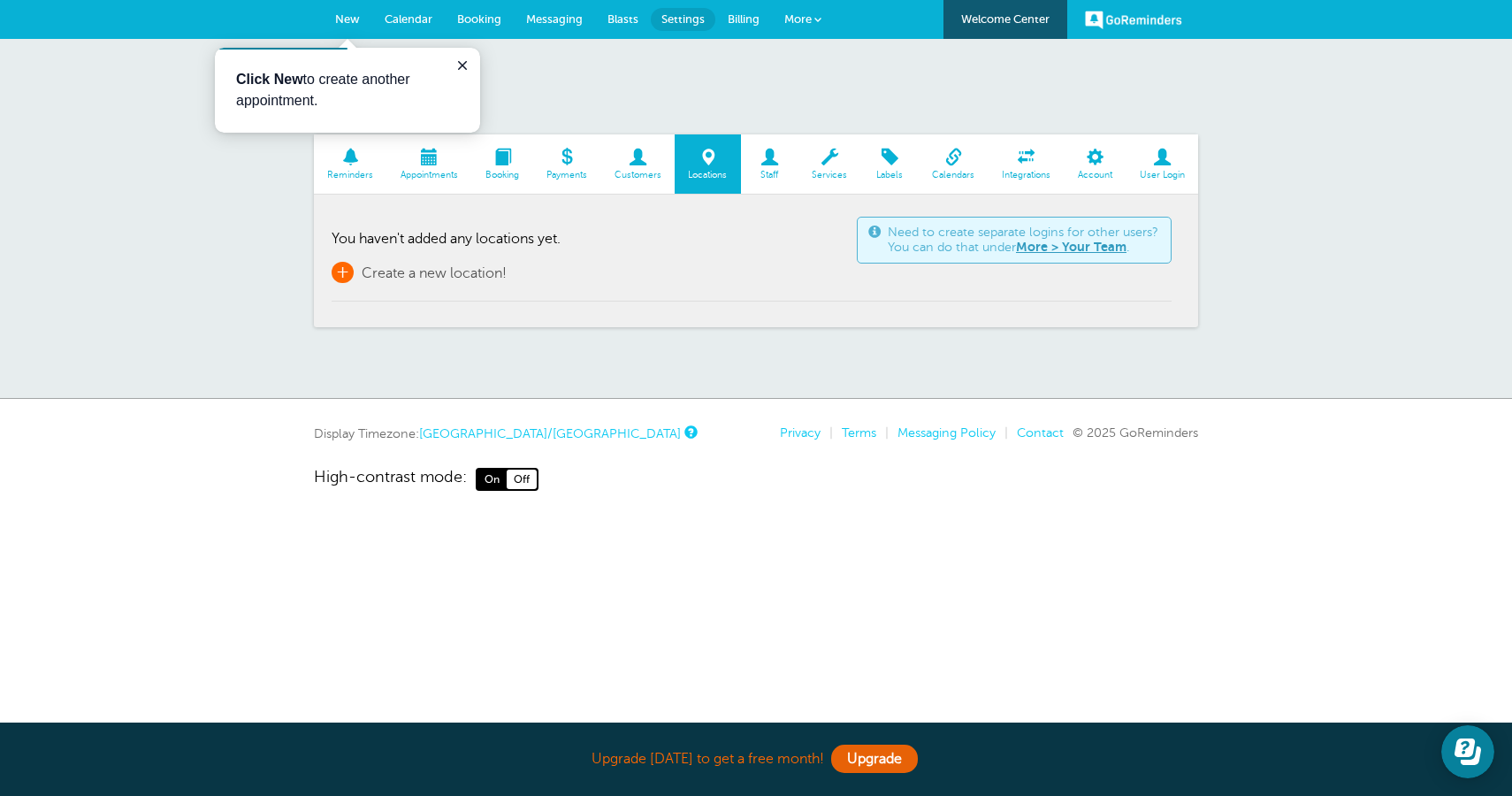
click at [423, 274] on span "Create a new location!" at bounding box center [434, 272] width 145 height 16
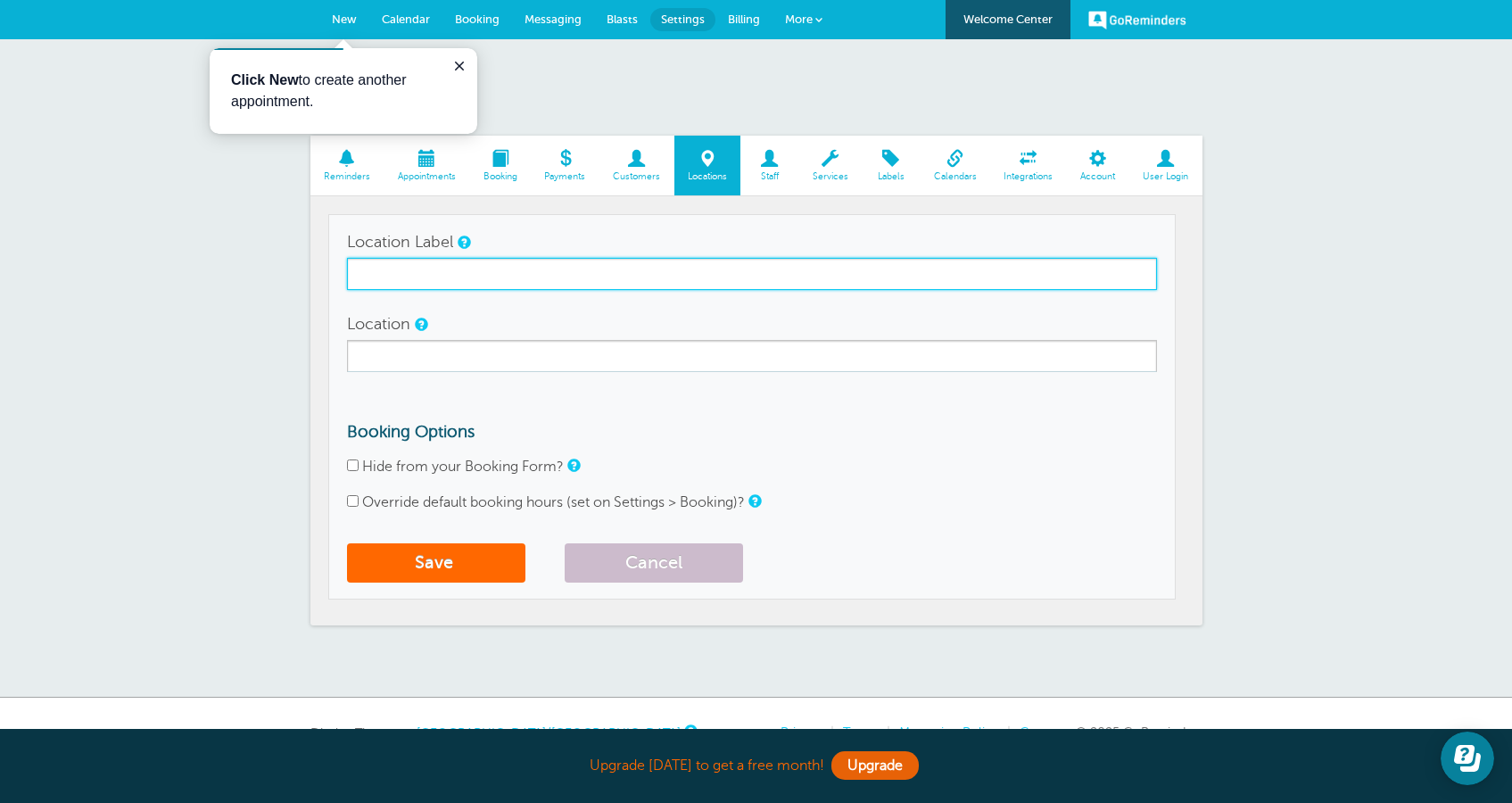
click at [513, 275] on input "Location Label" at bounding box center [752, 274] width 810 height 32
type input "ss'"><s>Sss"
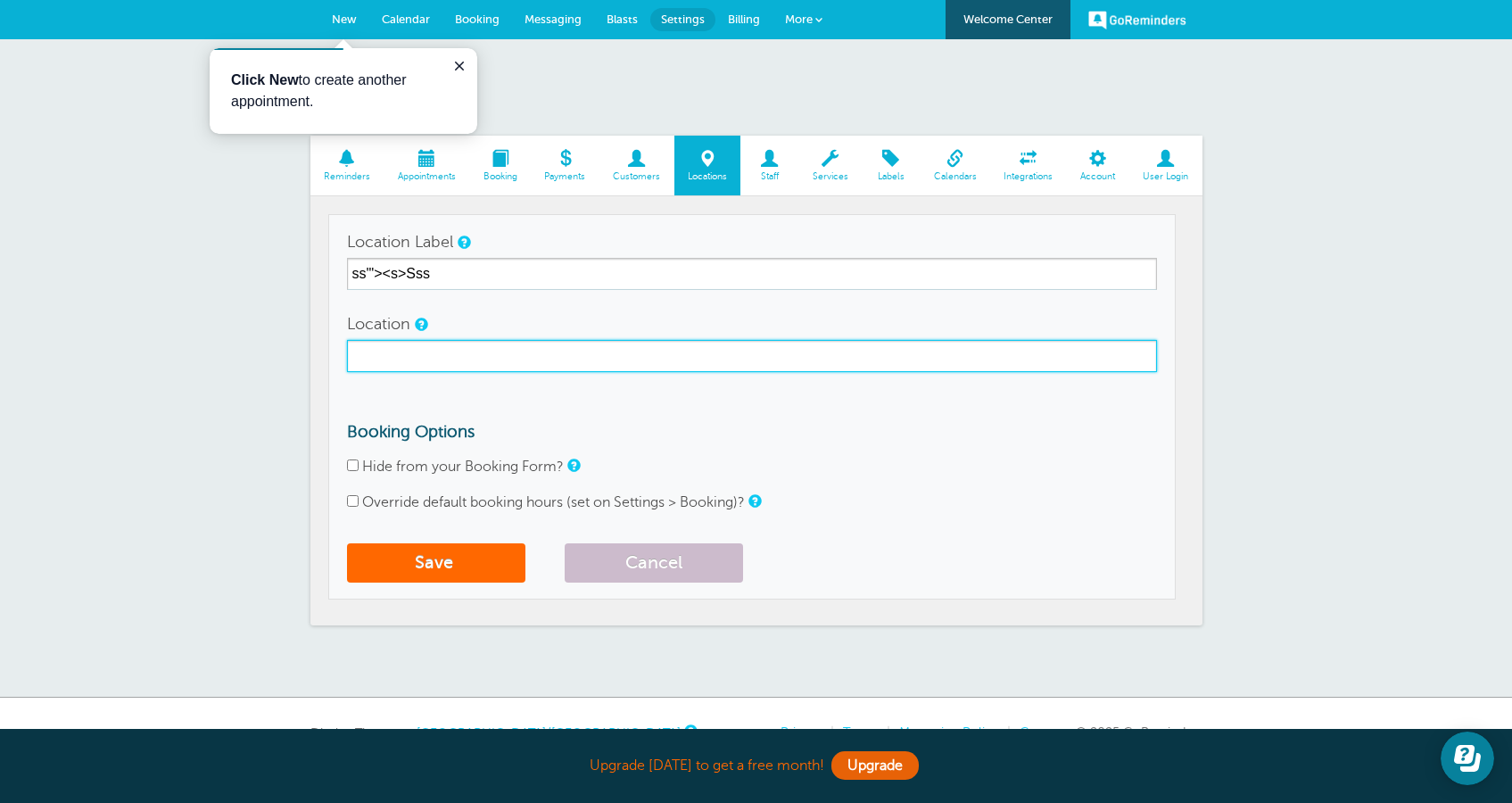
click at [475, 352] on input "Location" at bounding box center [752, 356] width 810 height 32
type input "asd'"><s>Sss"
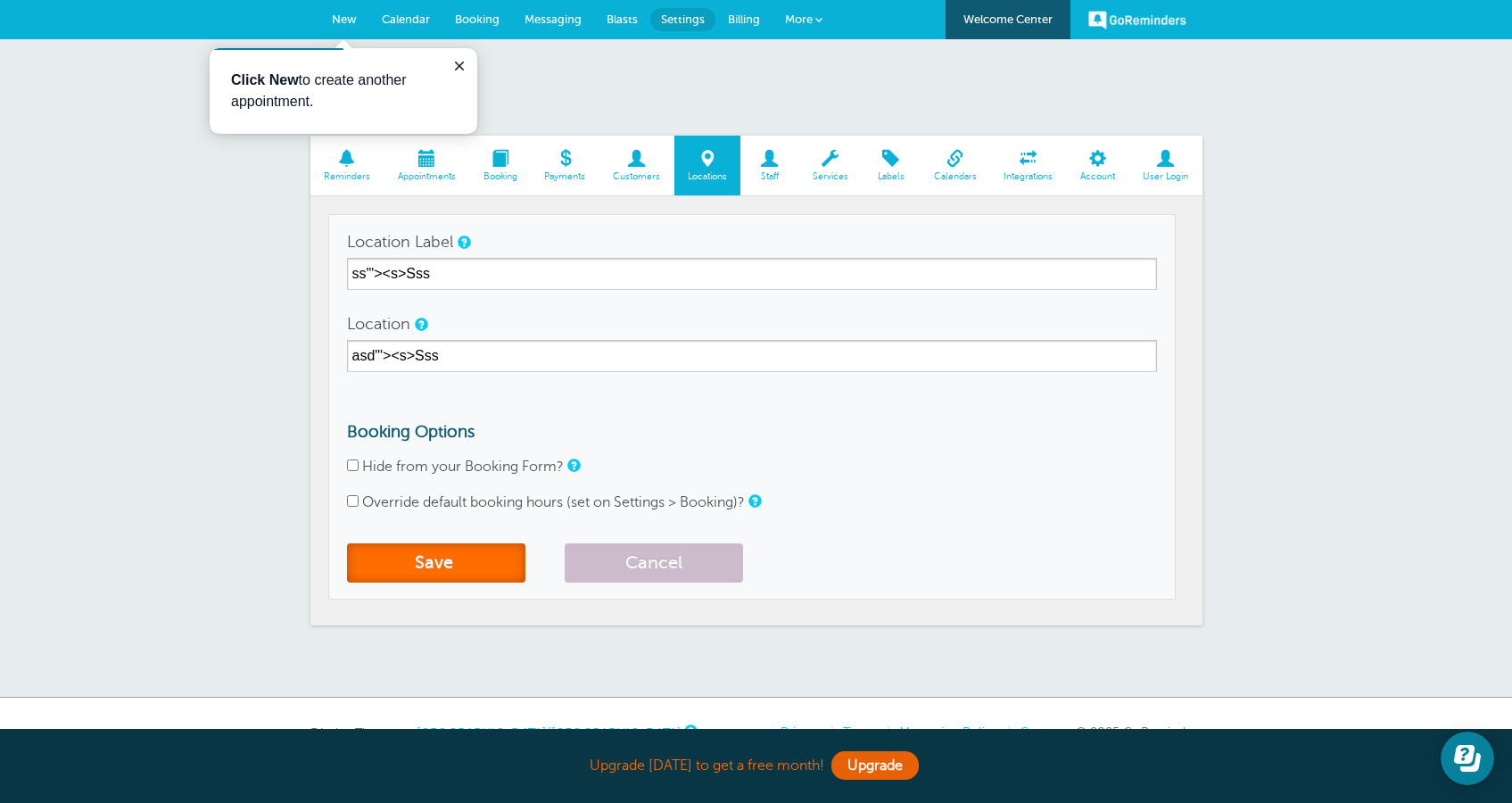
click at [445, 551] on button "Save" at bounding box center [437, 563] width 179 height 40
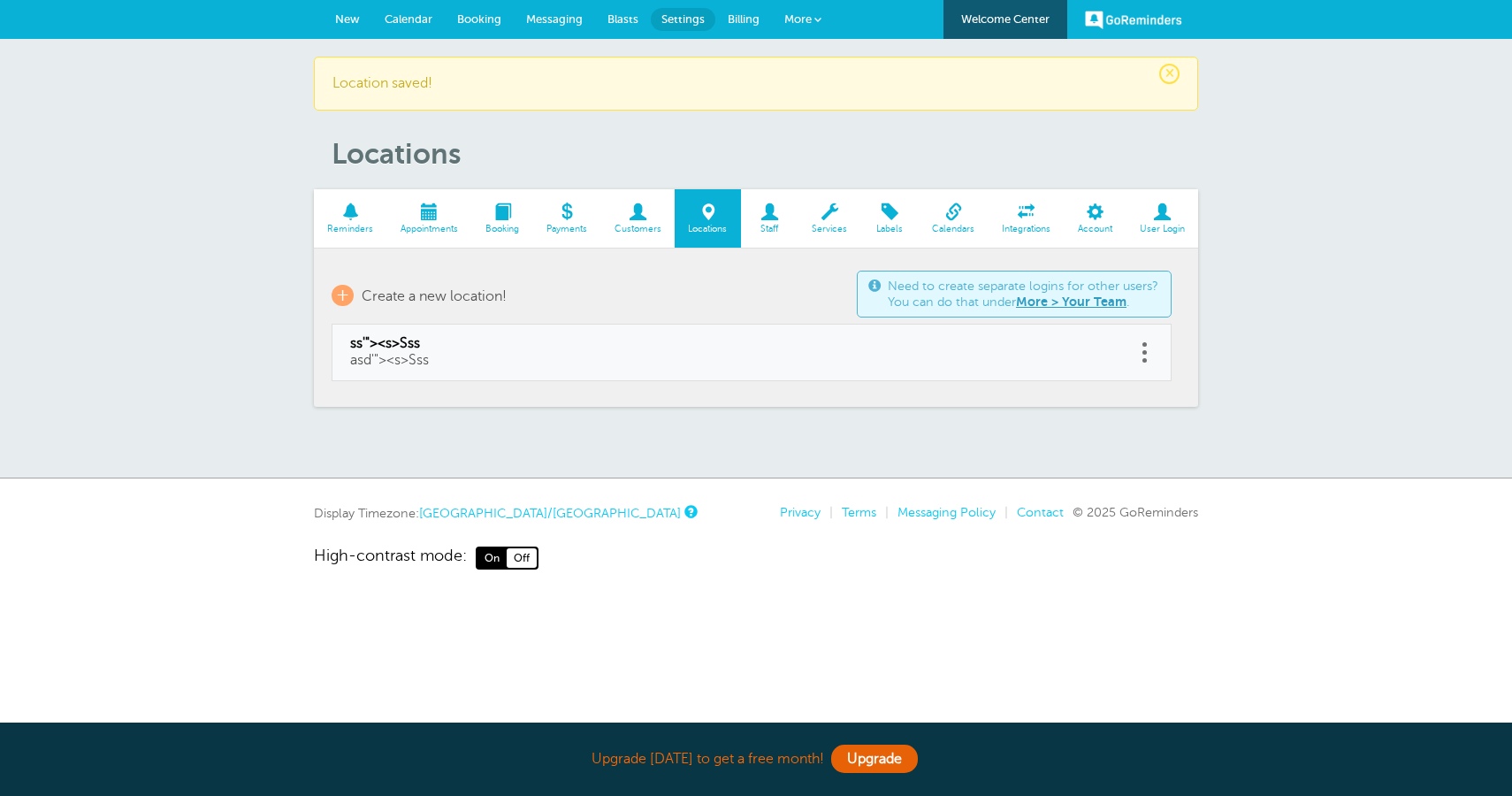
click at [418, 358] on span "asd'"><s>Sss" at bounding box center [389, 359] width 78 height 16
type input "ss'"><s>Sss"
type input "asd'"><s>Sss"
checkbox input "false"
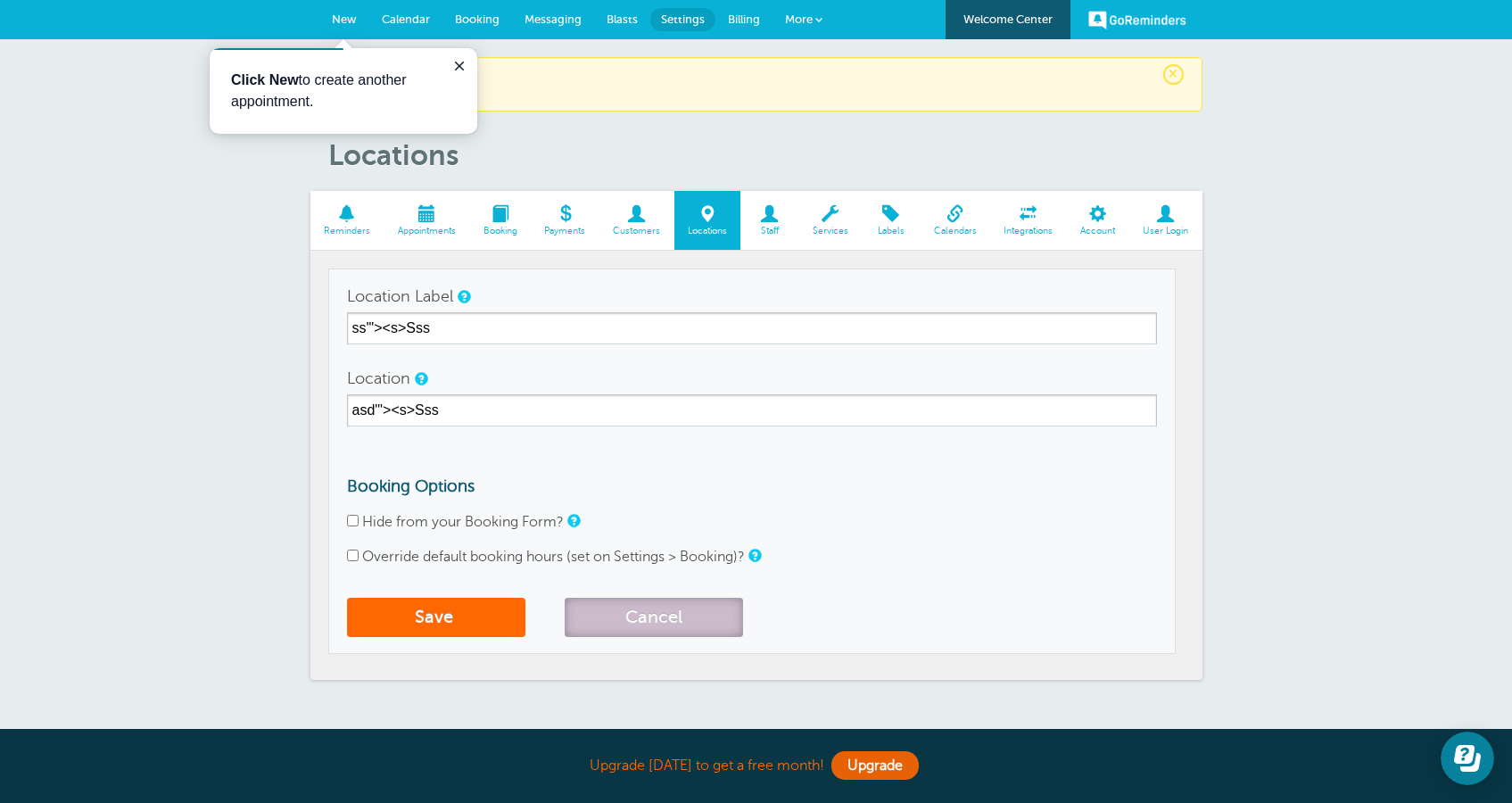
click at [634, 621] on button "Cancel" at bounding box center [654, 618] width 179 height 40
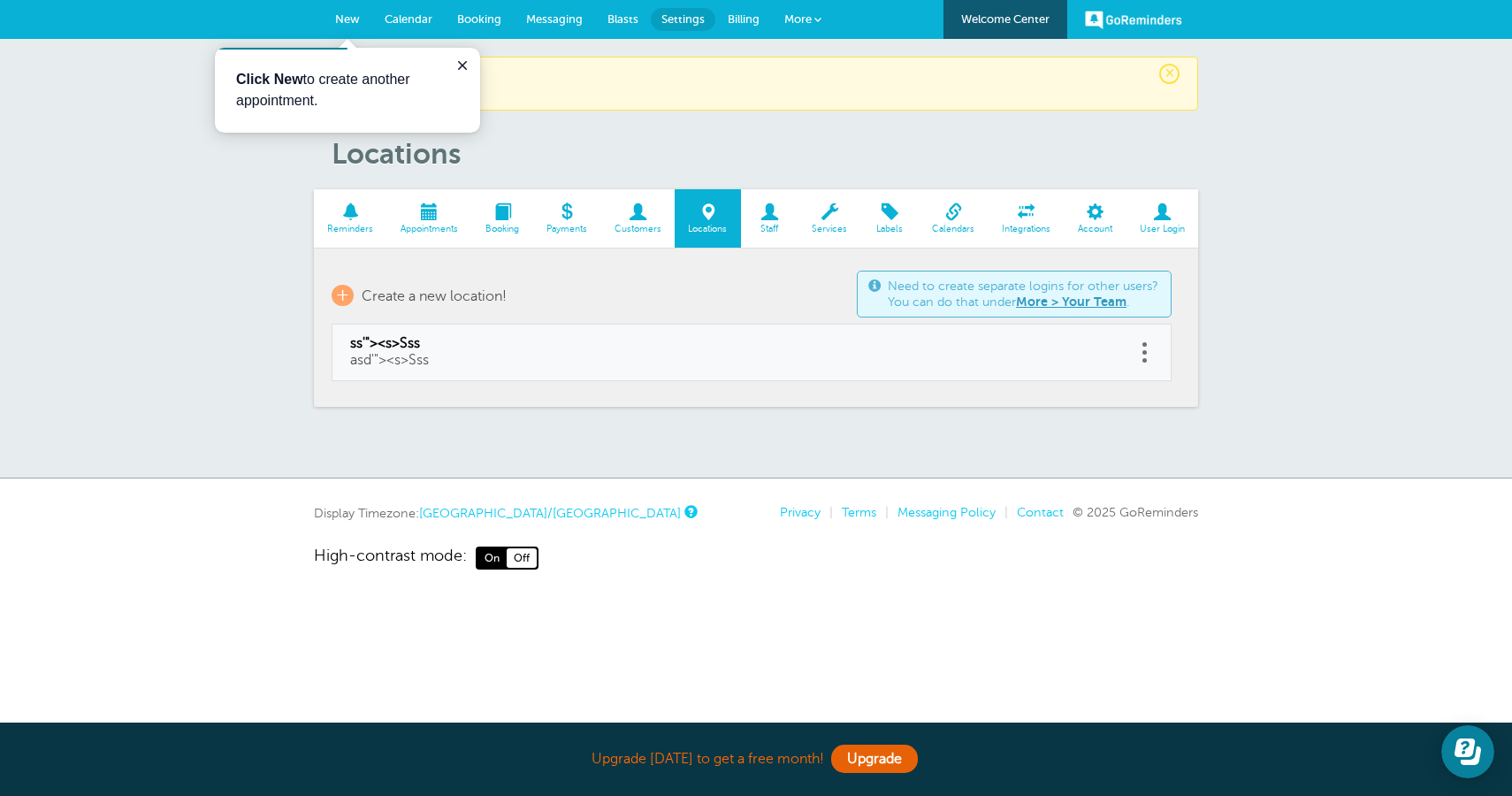
click at [1145, 348] on link at bounding box center [1144, 352] width 18 height 27
click at [1141, 308] on link "Edit" at bounding box center [1124, 308] width 53 height 33
type input "ss'"><s>Sss"
type input "asd'"><s>Sss"
checkbox input "false"
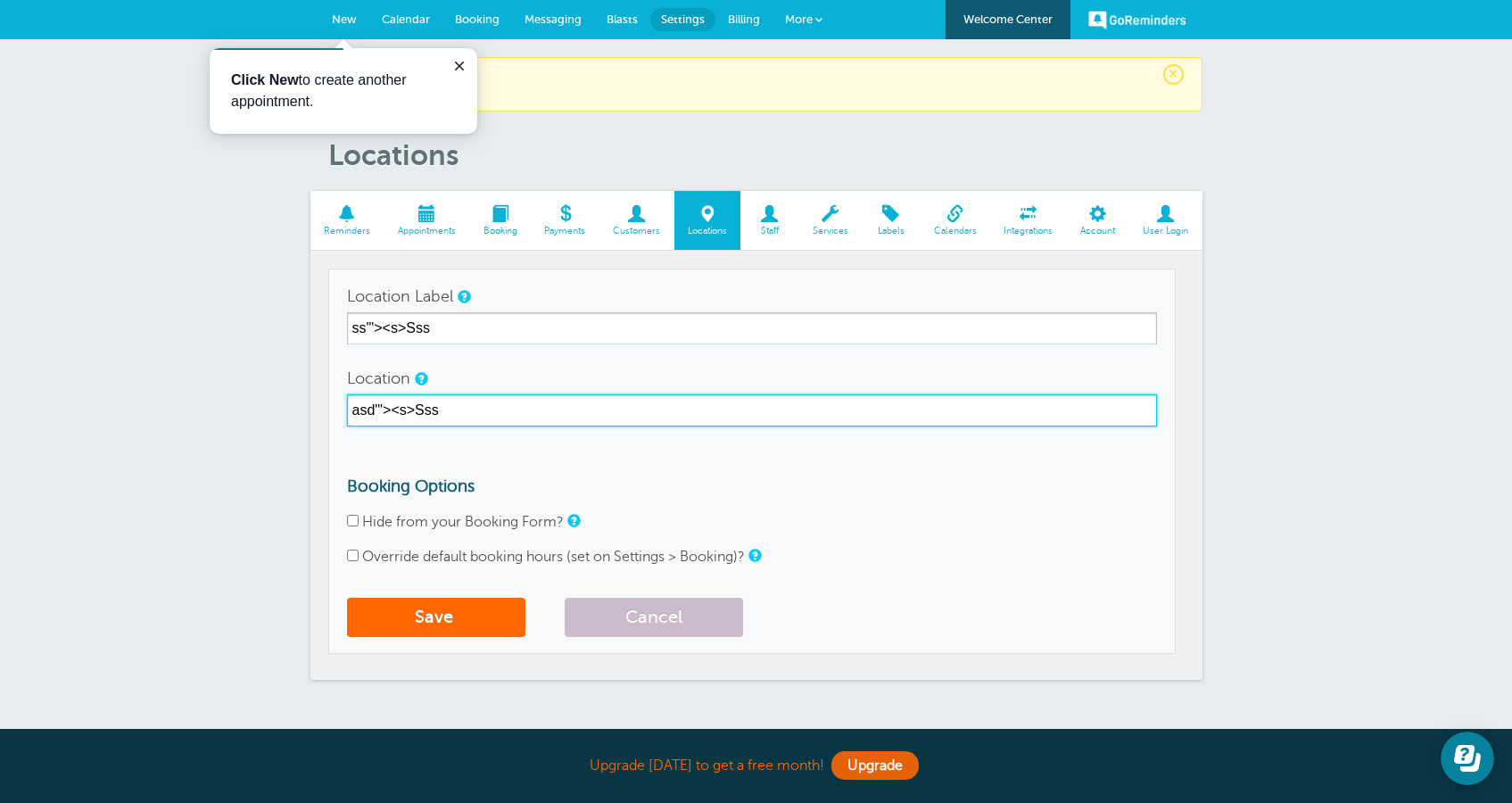
click at [510, 403] on input "asd'"><s>Sss" at bounding box center [752, 410] width 810 height 32
type input "asd'"><s>Sssss"
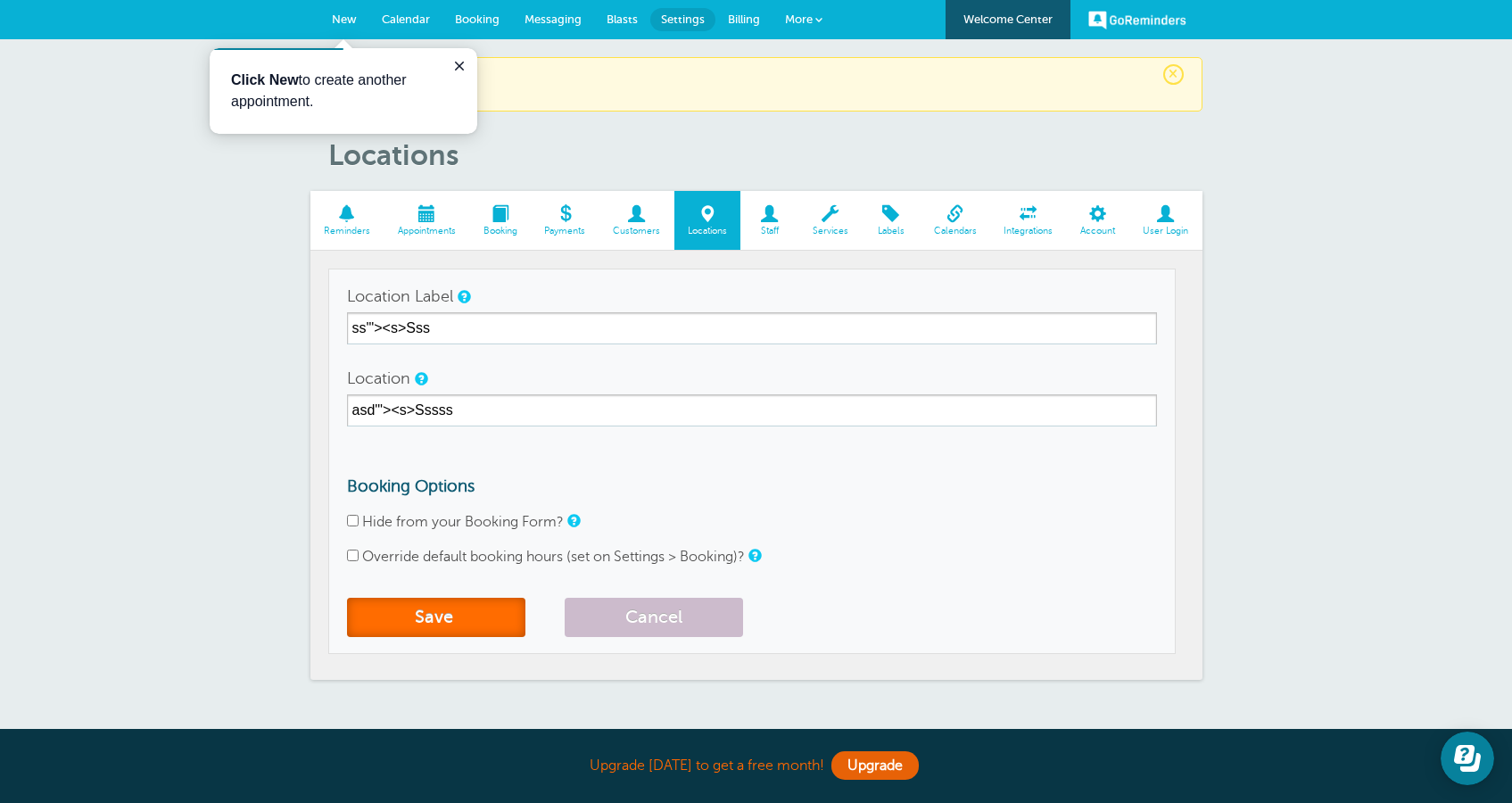
click at [430, 625] on button "Save" at bounding box center [437, 618] width 179 height 40
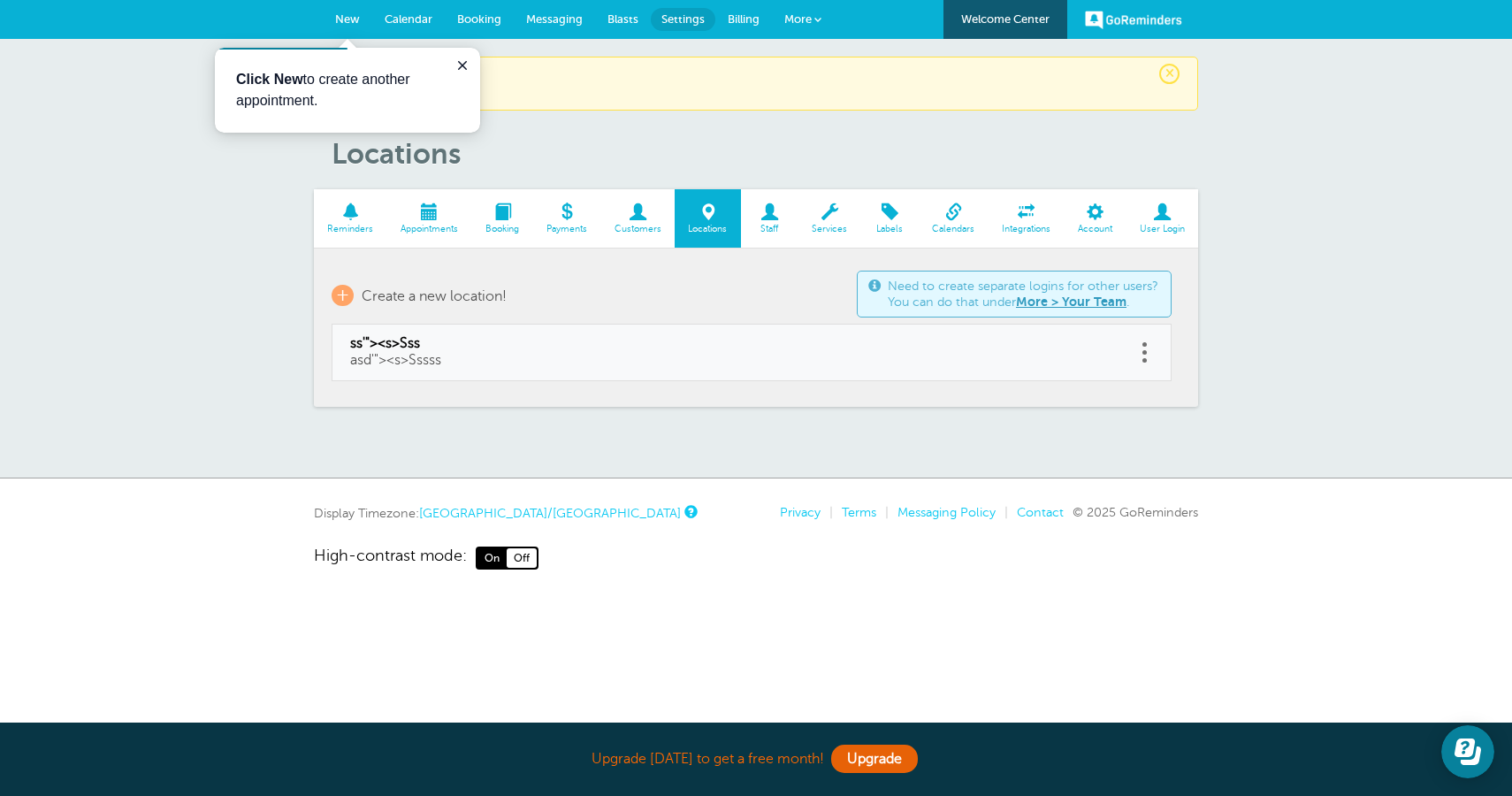
click at [784, 231] on span "Staff" at bounding box center [770, 229] width 40 height 10
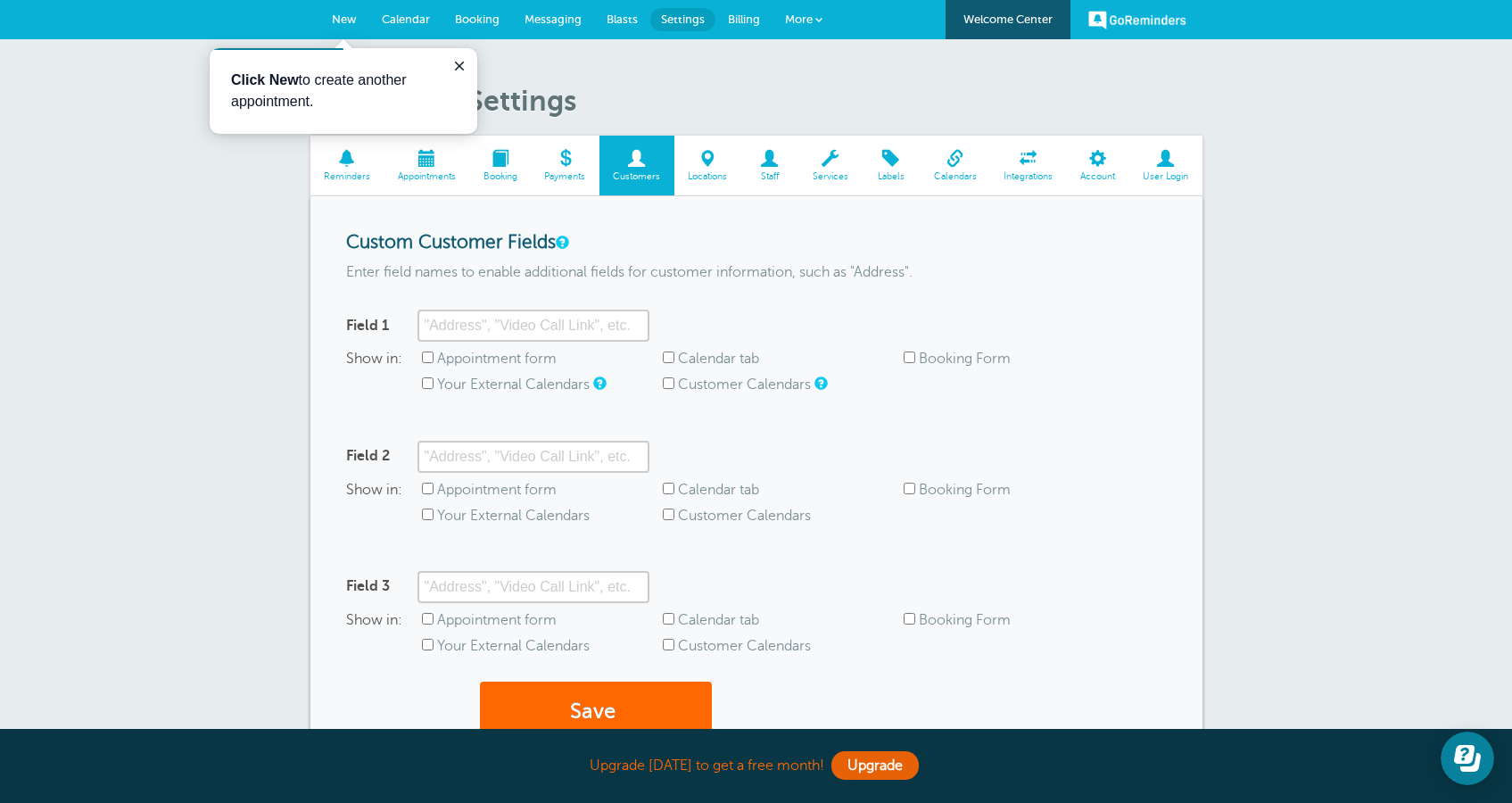
click at [545, 174] on span "Payments" at bounding box center [565, 176] width 51 height 10
